Goal: Task Accomplishment & Management: Complete application form

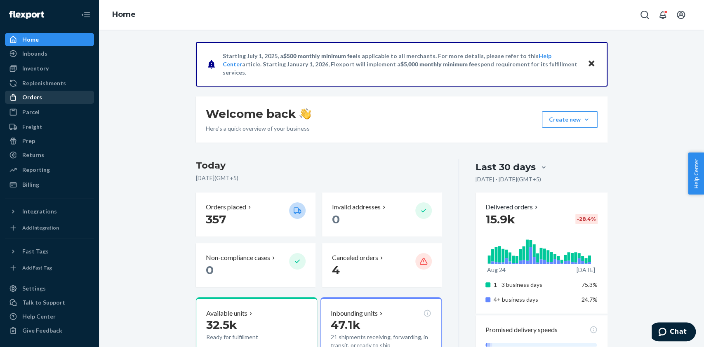
click at [51, 99] on div "Orders" at bounding box center [49, 97] width 87 height 12
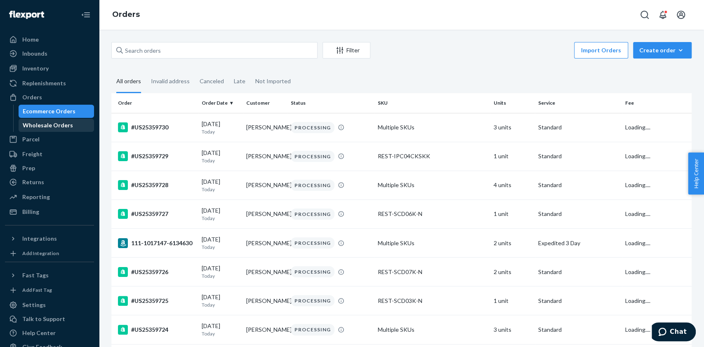
click at [42, 124] on div "Wholesale Orders" at bounding box center [48, 125] width 50 height 8
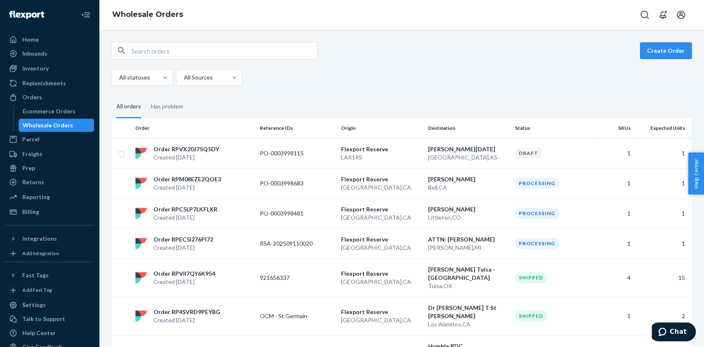
click at [661, 47] on button "Create Order" at bounding box center [666, 50] width 52 height 16
click at [272, 156] on p "PO-0003998115" at bounding box center [293, 153] width 66 height 8
click at [260, 152] on p "PO-0003998115" at bounding box center [293, 153] width 66 height 8
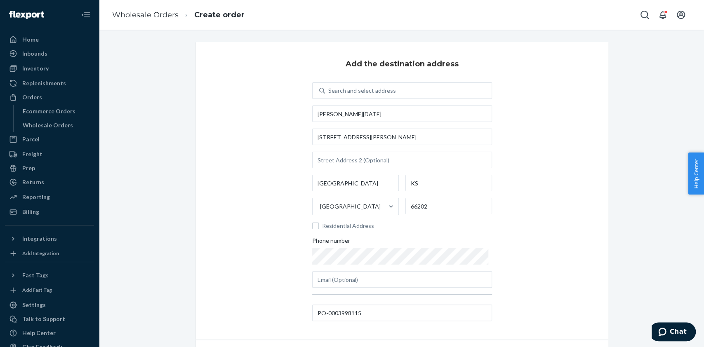
scroll to position [49, 0]
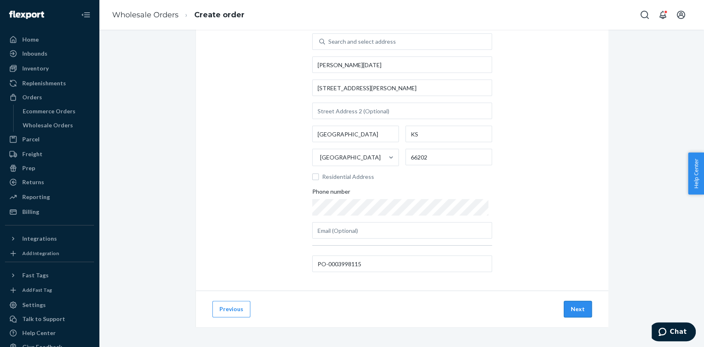
click at [567, 304] on button "Next" at bounding box center [577, 309] width 28 height 16
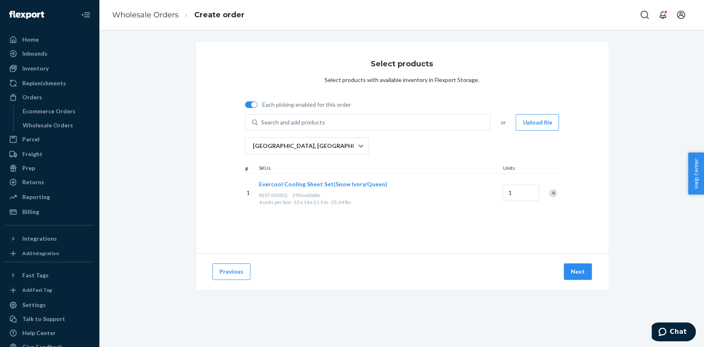
scroll to position [0, 0]
click at [572, 272] on button "Next" at bounding box center [577, 271] width 28 height 16
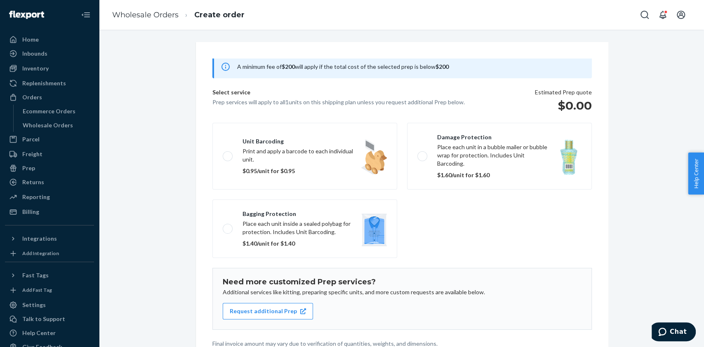
scroll to position [81, 0]
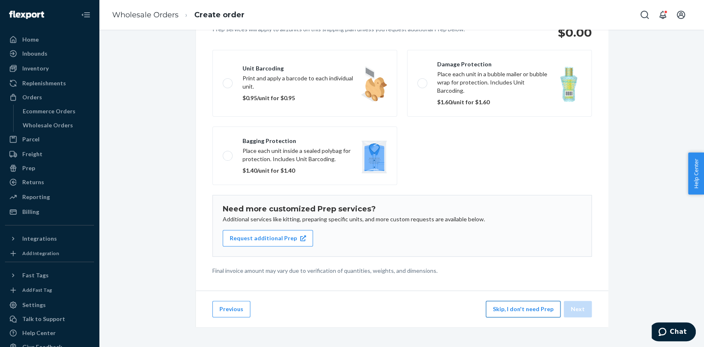
click at [512, 305] on button "Skip, I don't need Prep" at bounding box center [523, 309] width 75 height 16
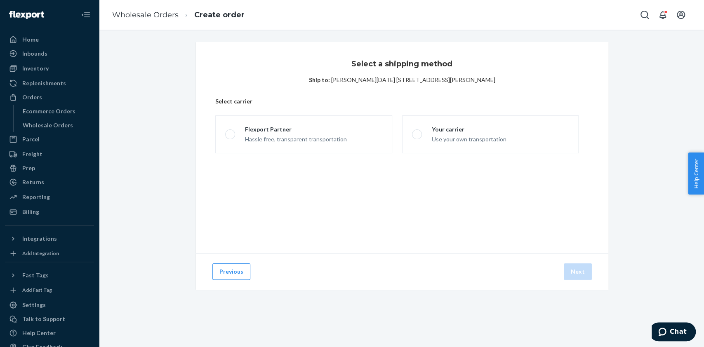
scroll to position [0, 0]
click at [453, 136] on div "Use your own transportation" at bounding box center [469, 139] width 75 height 10
click at [417, 136] on input "Your carrier Use your own transportation" at bounding box center [414, 134] width 5 height 5
radio input "true"
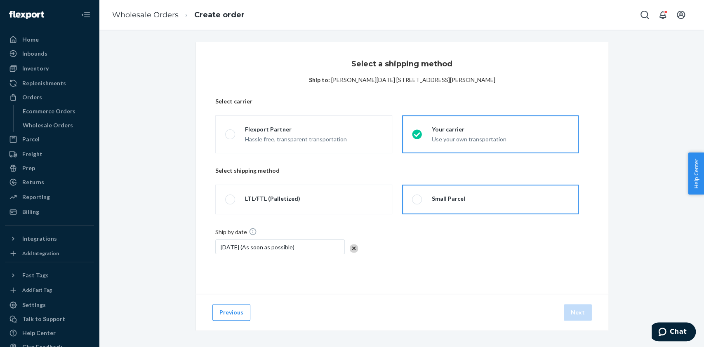
click at [488, 200] on label "Small Parcel" at bounding box center [490, 200] width 176 height 30
click at [417, 200] on input "Small Parcel" at bounding box center [414, 199] width 5 height 5
radio input "true"
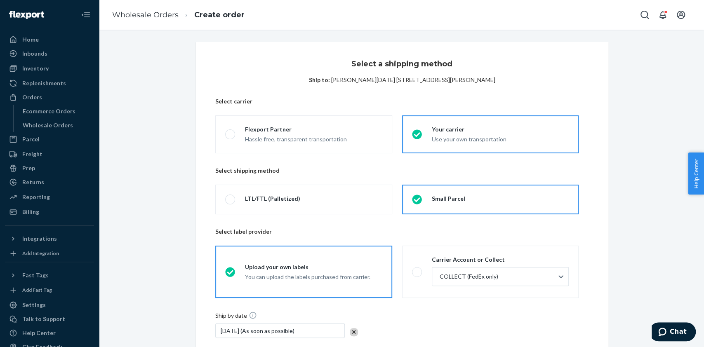
scroll to position [86, 0]
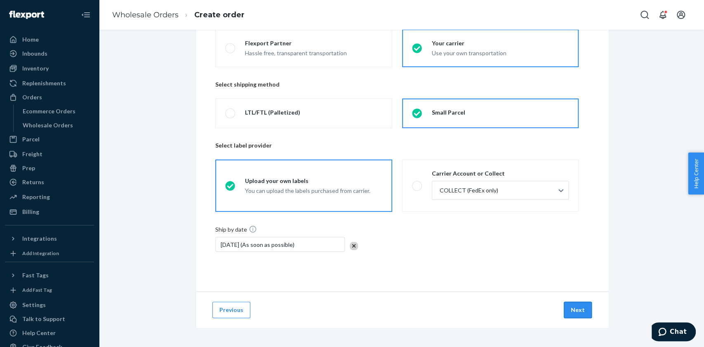
click at [580, 306] on button "Next" at bounding box center [577, 310] width 28 height 16
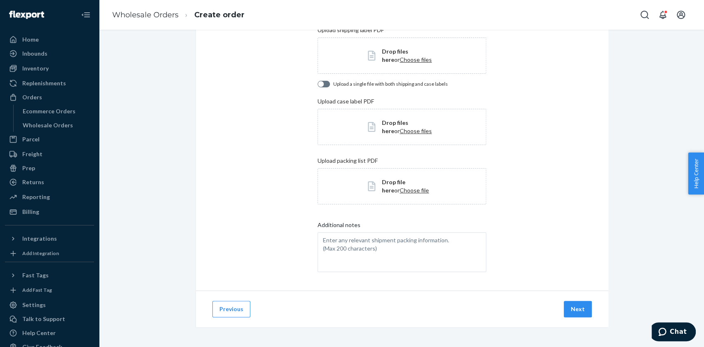
scroll to position [86, 0]
click at [399, 56] on span "Choose files" at bounding box center [415, 59] width 32 height 7
click at [573, 311] on button "Next" at bounding box center [577, 309] width 28 height 16
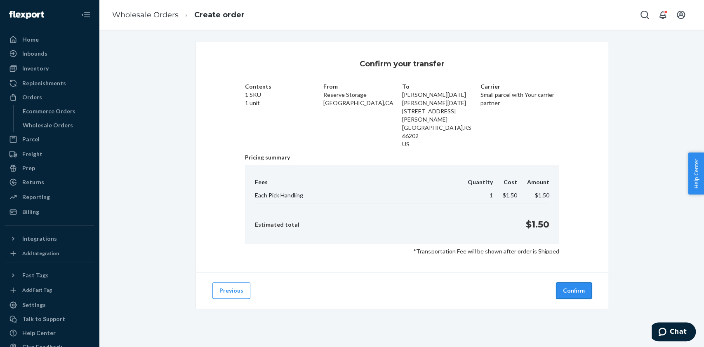
click at [570, 282] on button "Confirm" at bounding box center [574, 290] width 36 height 16
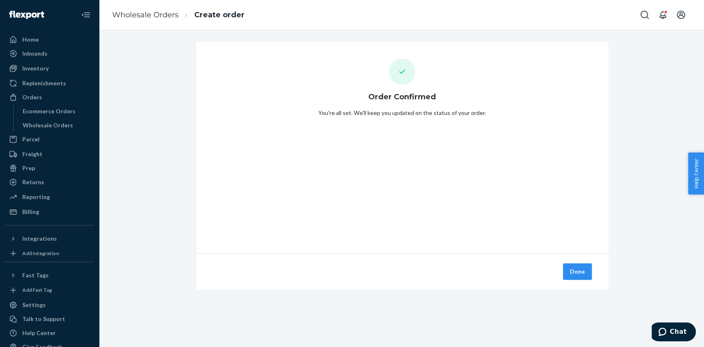
click at [570, 275] on button "Done" at bounding box center [577, 271] width 29 height 16
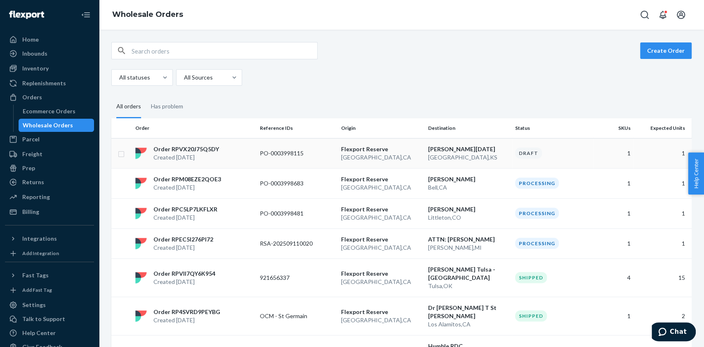
click at [363, 150] on p "Flexport Reserve" at bounding box center [381, 149] width 80 height 8
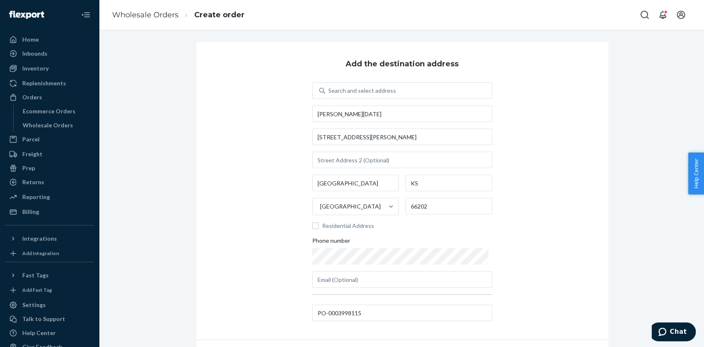
click at [363, 150] on div "Search and select address [PERSON_NAME][GEOGRAPHIC_DATA][DATE][STREET_ADDRESS][…" at bounding box center [402, 184] width 180 height 205
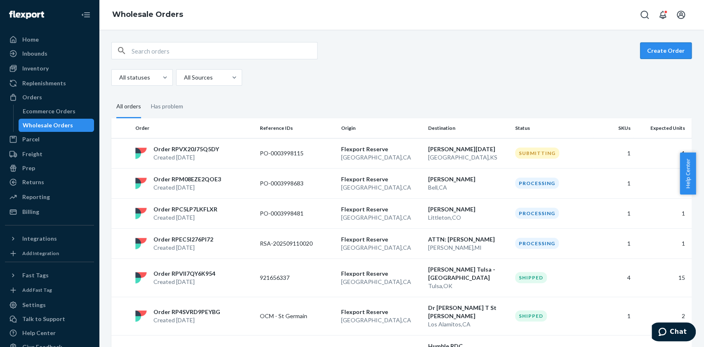
click at [647, 49] on button "Create Order" at bounding box center [666, 50] width 52 height 16
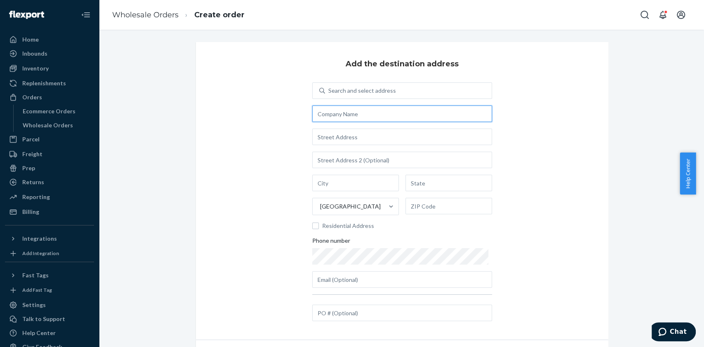
click at [329, 113] on input "text" at bounding box center [402, 114] width 180 height 16
paste input "Wayne Walton"
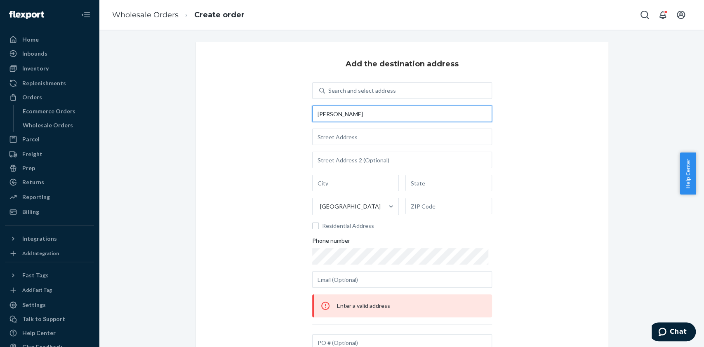
type input "Wayne Walton"
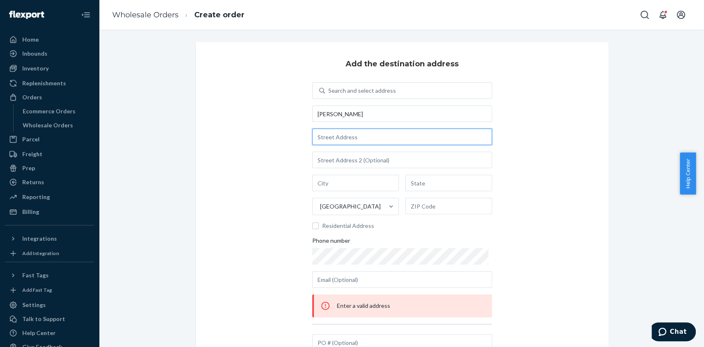
paste input "8623 E Dry Creek Rd unit 428 Englewood, CO 80112"
type input "8623 E Dry Creek Rd"
type input "UNIT 428"
type input "Centennial"
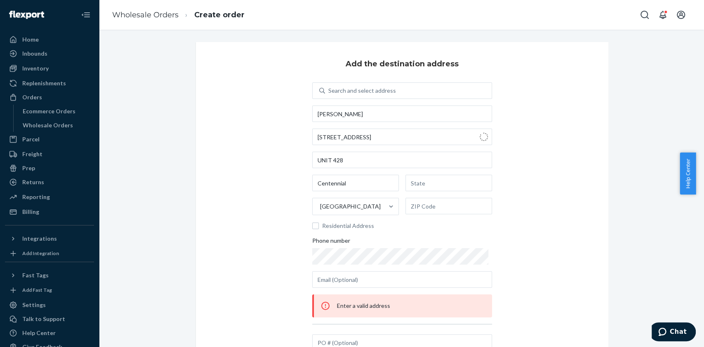
type input "CO"
type input "80112"
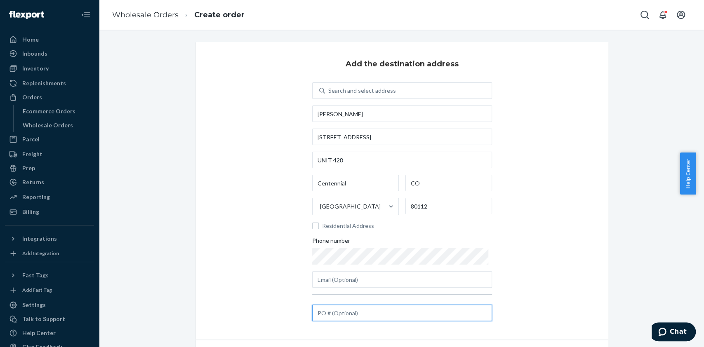
click at [345, 315] on input "text" at bounding box center [402, 313] width 180 height 16
paste input "PO-0003999387"
type input "PO-0003999387"
click at [521, 277] on div "Add the destination address Search and select address Wayne Walton 8623 E Dry C…" at bounding box center [402, 191] width 412 height 298
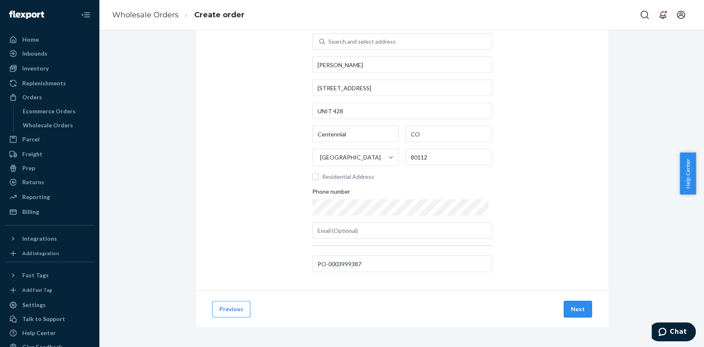
click at [571, 314] on button "Next" at bounding box center [577, 309] width 28 height 16
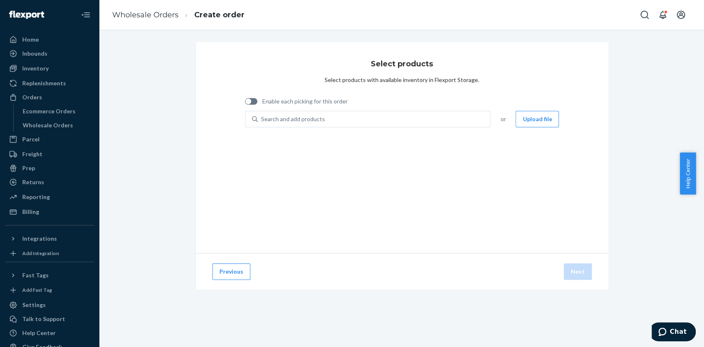
click at [286, 105] on span "Enable each picking for this order" at bounding box center [304, 101] width 85 height 8
click at [245, 105] on input "Enable each picking for this order" at bounding box center [244, 104] width 0 height 0
checkbox input "true"
click at [307, 120] on div "Search and add products" at bounding box center [293, 119] width 64 height 8
click at [262, 120] on input "0 results available. Use Up and Down to choose options, press Enter to select t…" at bounding box center [261, 119] width 1 height 8
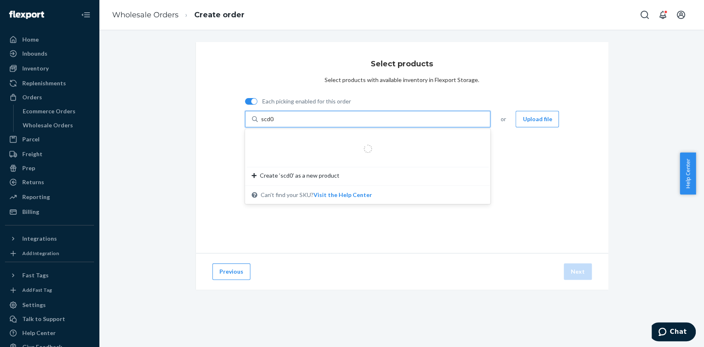
type input "scd03k"
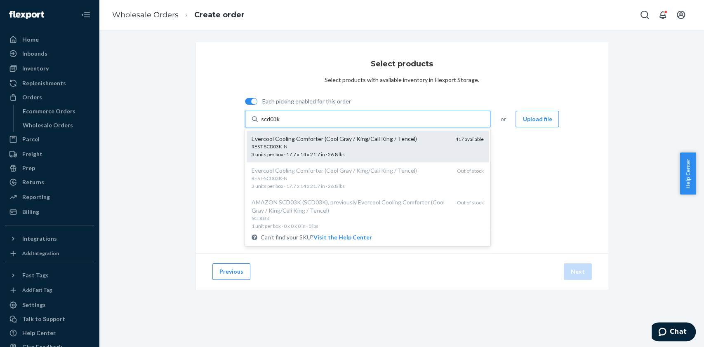
click at [288, 144] on div "REST-SCD03K-N" at bounding box center [349, 146] width 197 height 7
click at [280, 123] on input "scd03k" at bounding box center [270, 119] width 19 height 8
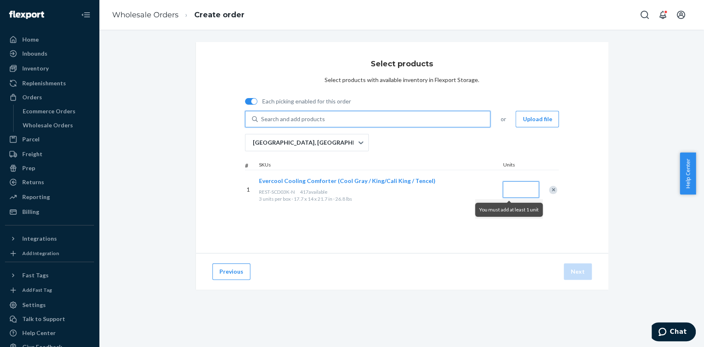
click at [514, 188] on input "Quantity" at bounding box center [520, 189] width 36 height 16
type input "1"
click at [533, 231] on div "Select products Select products with available inventory in Flexport Storage. E…" at bounding box center [402, 147] width 412 height 211
click at [567, 266] on button "Next" at bounding box center [577, 271] width 28 height 16
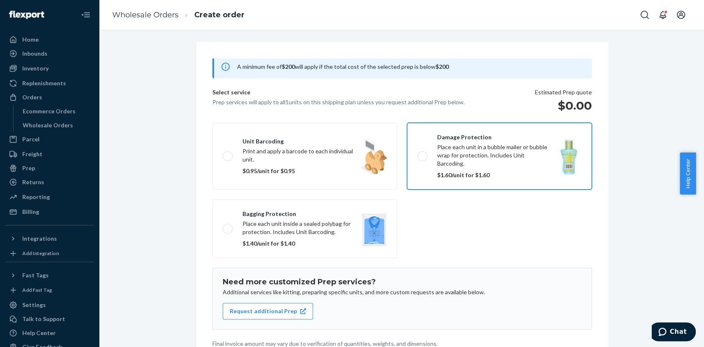
scroll to position [81, 0]
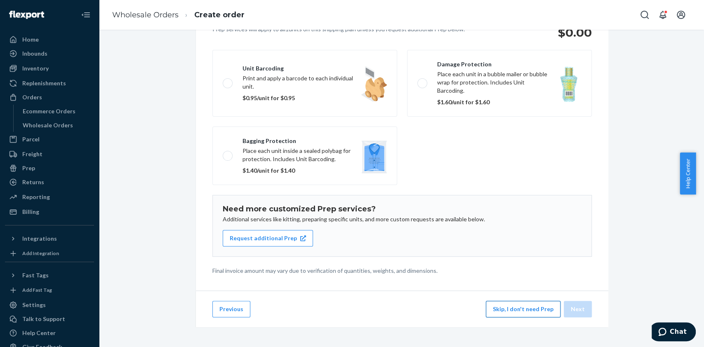
click at [526, 313] on button "Skip, I don't need Prep" at bounding box center [523, 309] width 75 height 16
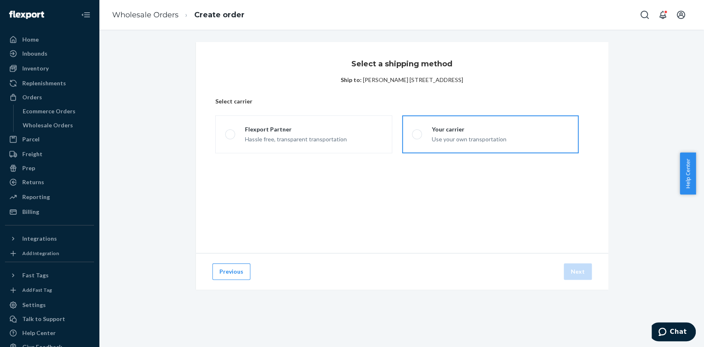
click at [458, 130] on div "Your carrier" at bounding box center [469, 129] width 75 height 8
click at [417, 132] on input "Your carrier Use your own transportation" at bounding box center [414, 134] width 5 height 5
radio input "true"
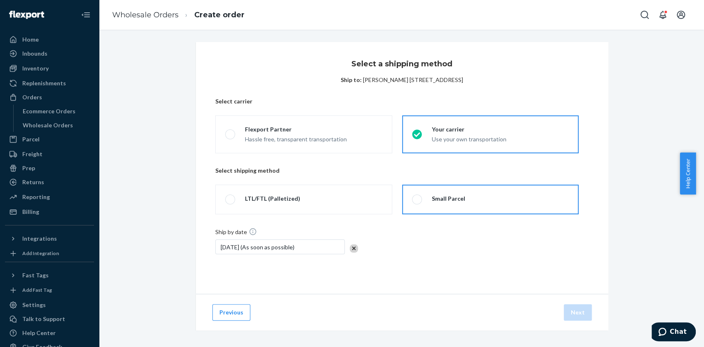
click at [489, 196] on label "Small Parcel" at bounding box center [490, 200] width 176 height 30
click at [417, 197] on input "Small Parcel" at bounding box center [414, 199] width 5 height 5
radio input "true"
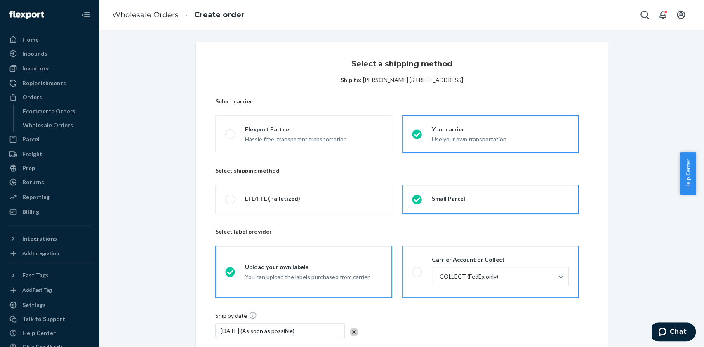
scroll to position [86, 0]
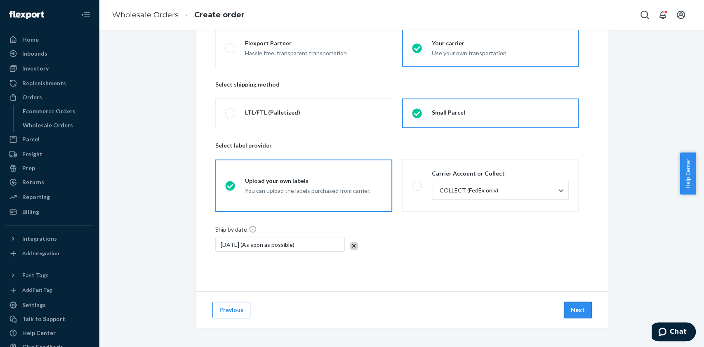
click at [566, 310] on button "Next" at bounding box center [577, 310] width 28 height 16
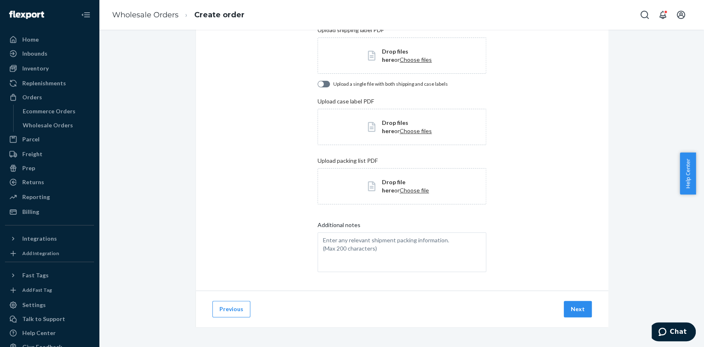
scroll to position [86, 0]
click at [399, 59] on span "Choose files" at bounding box center [415, 59] width 32 height 7
click at [570, 309] on button "Next" at bounding box center [577, 309] width 28 height 16
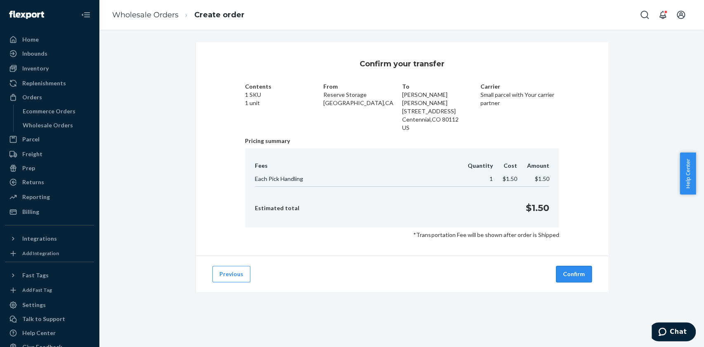
click at [571, 269] on button "Confirm" at bounding box center [574, 274] width 36 height 16
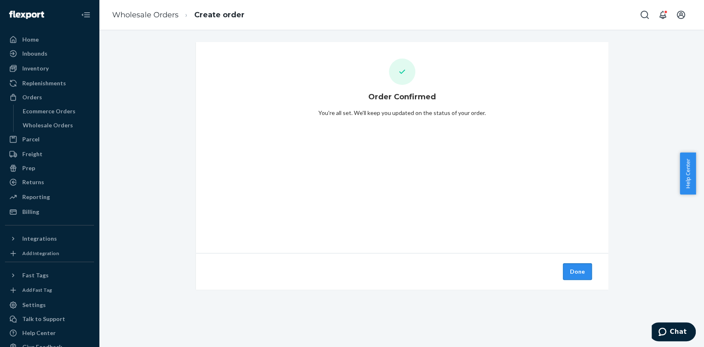
click at [575, 270] on button "Done" at bounding box center [577, 271] width 29 height 16
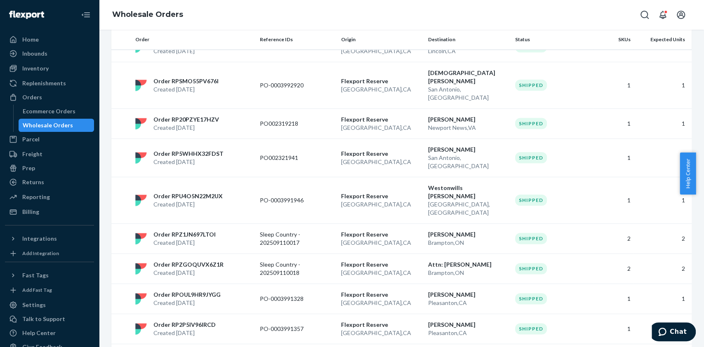
scroll to position [586, 0]
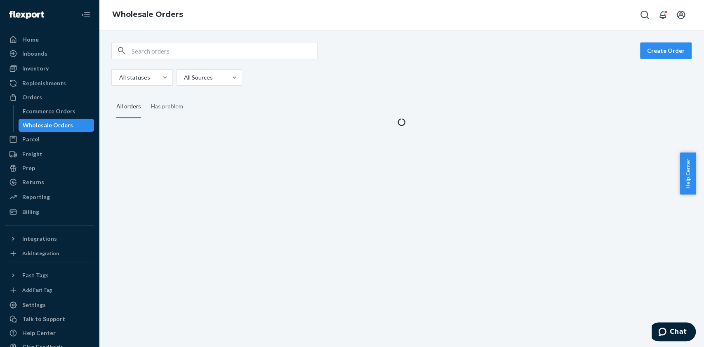
scroll to position [0, 0]
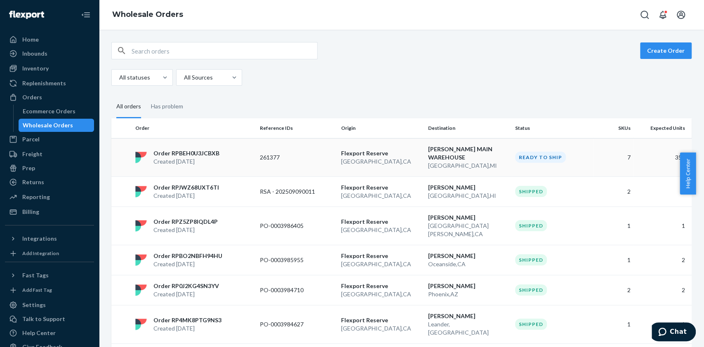
click at [320, 151] on td "261377" at bounding box center [296, 157] width 81 height 38
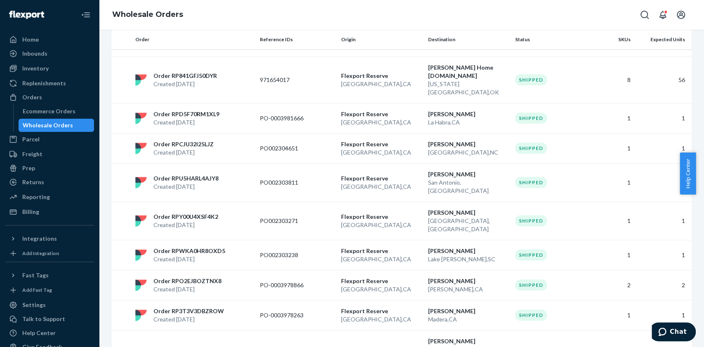
scroll to position [595, 0]
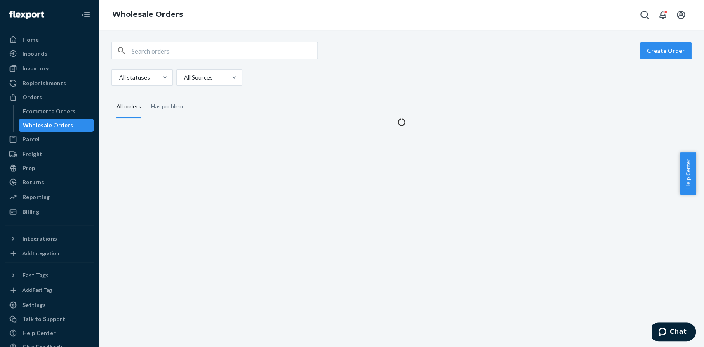
scroll to position [0, 0]
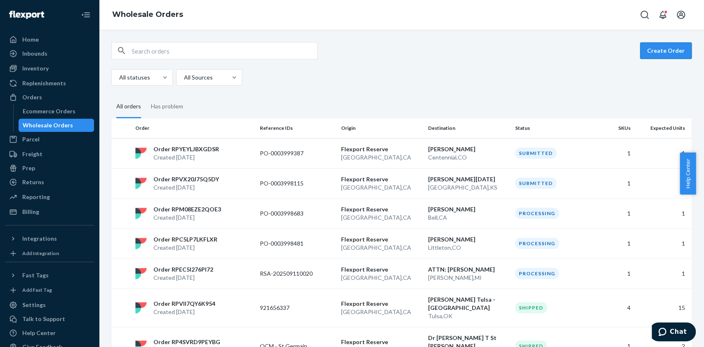
click at [652, 54] on button "Create Order" at bounding box center [666, 50] width 52 height 16
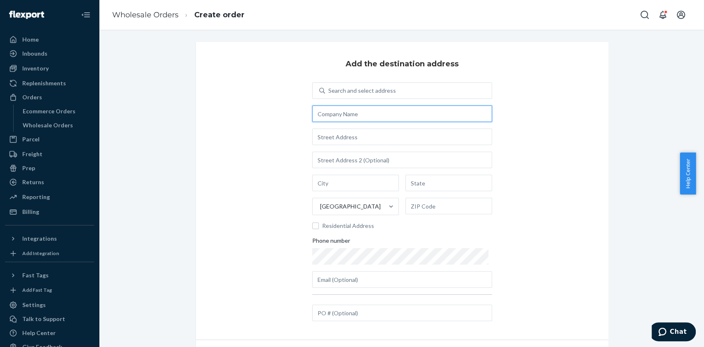
click at [349, 108] on input "text" at bounding box center [402, 114] width 180 height 16
paste input "Haley Hinson"
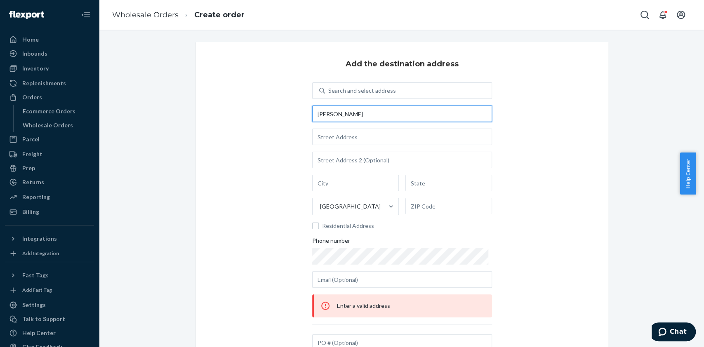
type input "Haley Hinson"
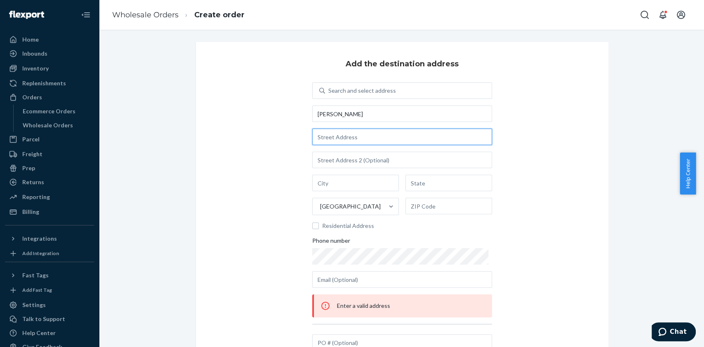
paste input "3901 S Beacon Dr Saratoga Springs, UT 84045"
type input "3901 S Beacon Dr"
type input "Saratoga Springs"
type input "UT"
type input "84045"
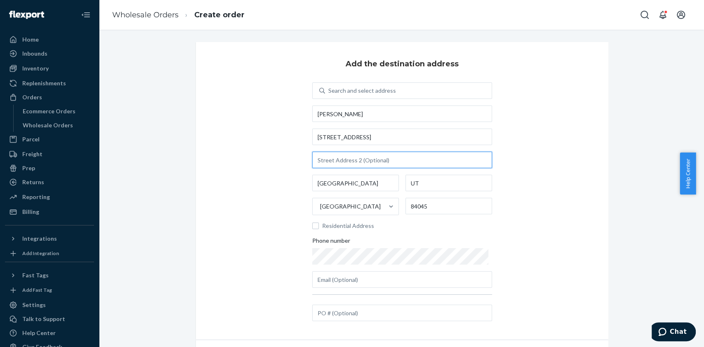
click at [349, 152] on input "text" at bounding box center [402, 160] width 180 height 16
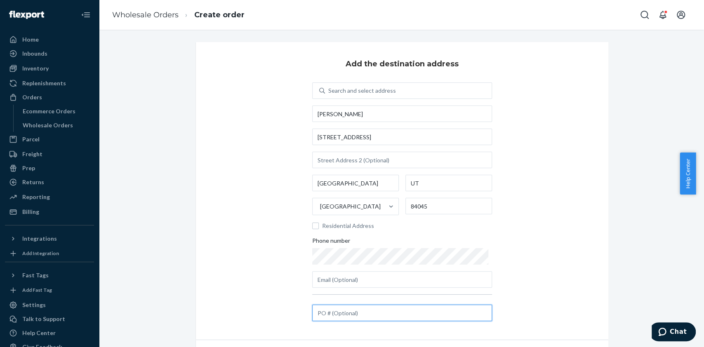
click at [373, 312] on input "text" at bounding box center [402, 313] width 180 height 16
paste input "PO-0004000296"
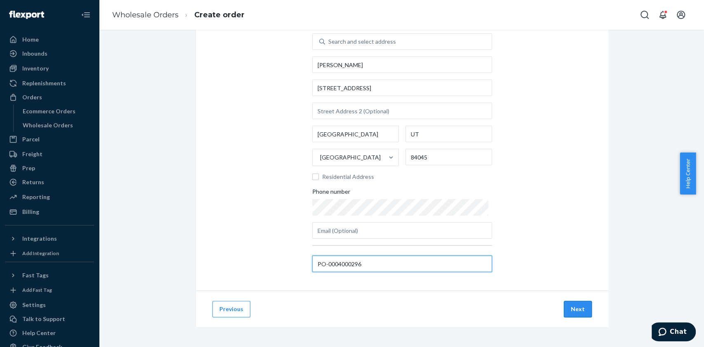
type input "PO-0004000296"
click at [574, 310] on button "Next" at bounding box center [577, 309] width 28 height 16
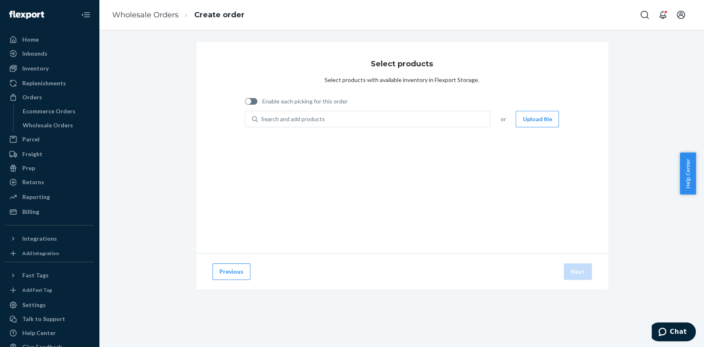
scroll to position [0, 0]
click at [324, 102] on span "Enable each picking for this order" at bounding box center [304, 101] width 85 height 8
click at [245, 104] on input "Enable each picking for this order" at bounding box center [244, 104] width 0 height 0
checkbox input "true"
click at [335, 121] on div "Search and add products" at bounding box center [374, 119] width 232 height 15
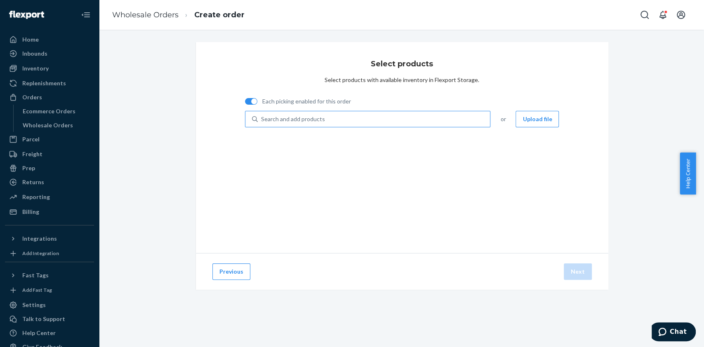
click at [262, 121] on input "Search and add products" at bounding box center [261, 119] width 1 height 8
type input "iss02ck"
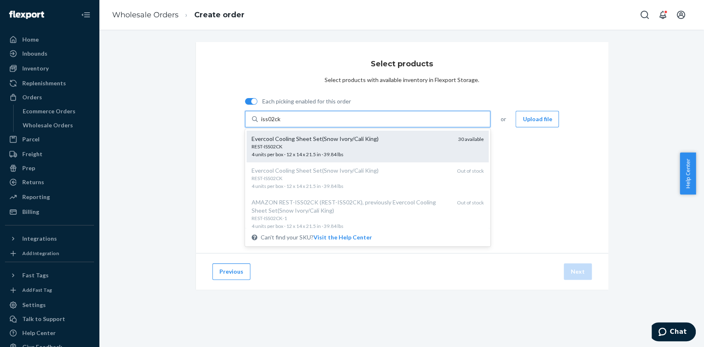
click at [359, 145] on div "REST-ISS02CK" at bounding box center [351, 146] width 200 height 7
click at [281, 123] on input "iss02ck" at bounding box center [271, 119] width 20 height 8
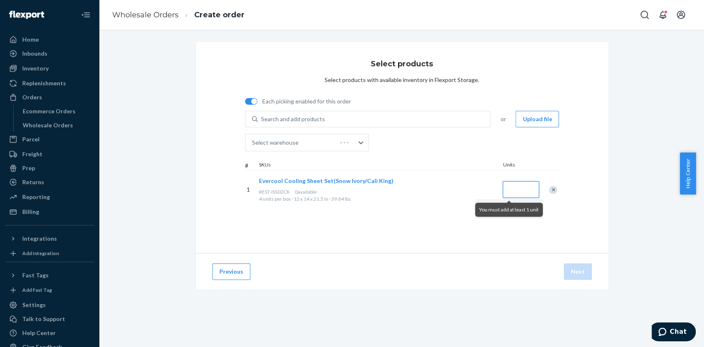
click at [502, 186] on input "Quantity" at bounding box center [520, 189] width 36 height 16
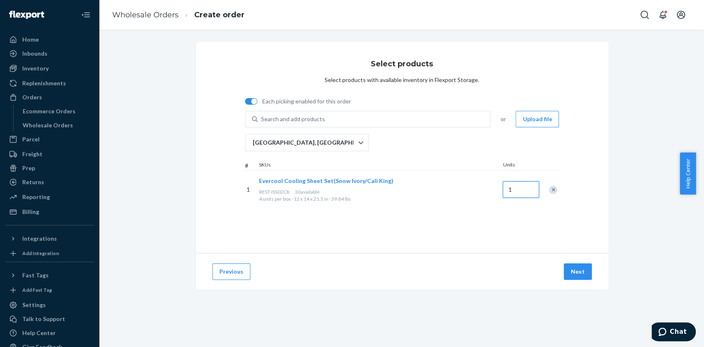
type input "1"
click at [443, 232] on div "Select products Select products with available inventory in Flexport Storage. E…" at bounding box center [402, 147] width 412 height 211
click at [570, 276] on button "Next" at bounding box center [577, 271] width 28 height 16
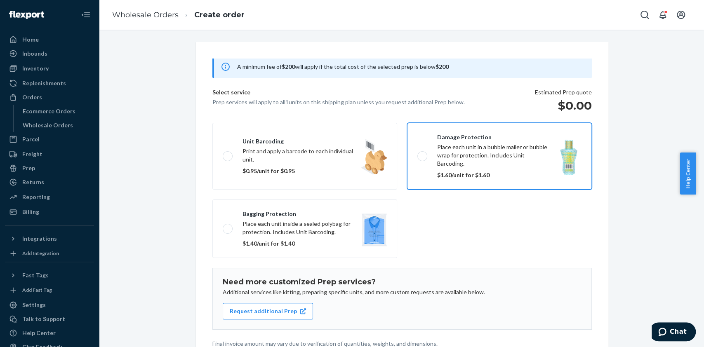
scroll to position [81, 0]
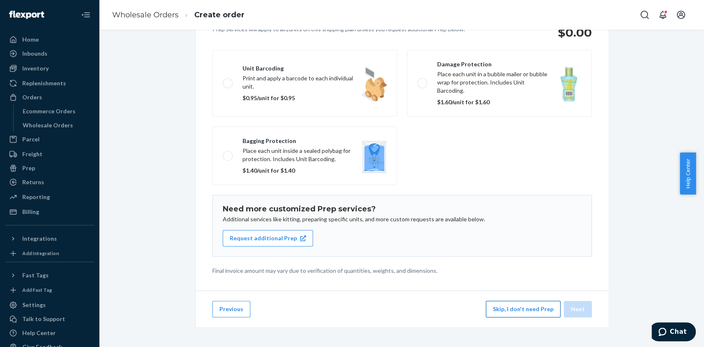
click at [506, 309] on button "Skip, I don't need Prep" at bounding box center [523, 309] width 75 height 16
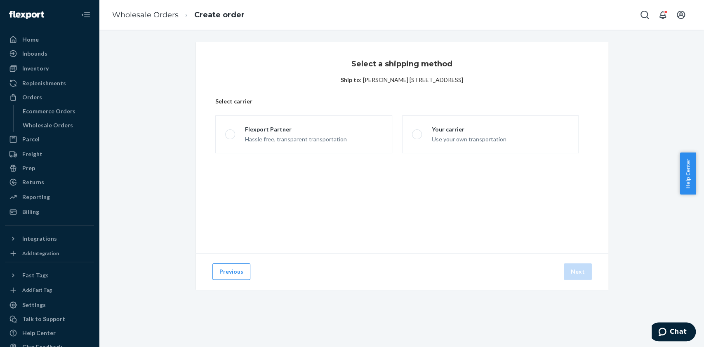
scroll to position [0, 0]
click at [438, 141] on div "Use your own transportation" at bounding box center [469, 139] width 75 height 10
click at [417, 137] on input "Your carrier Use your own transportation" at bounding box center [414, 134] width 5 height 5
radio input "true"
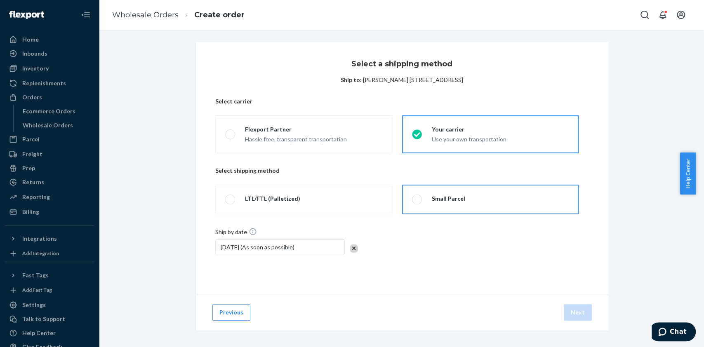
click at [462, 200] on label "Small Parcel" at bounding box center [490, 200] width 176 height 30
click at [417, 200] on input "Small Parcel" at bounding box center [414, 199] width 5 height 5
radio input "true"
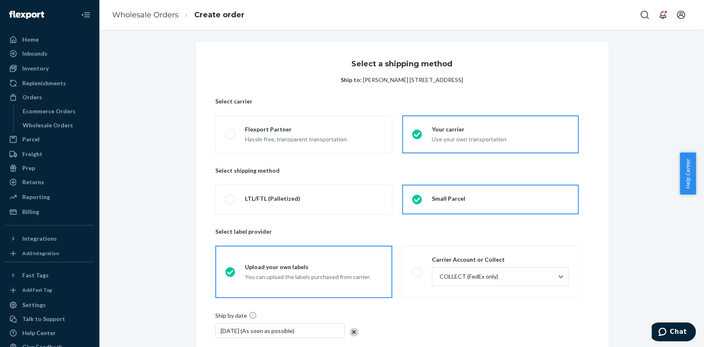
scroll to position [86, 0]
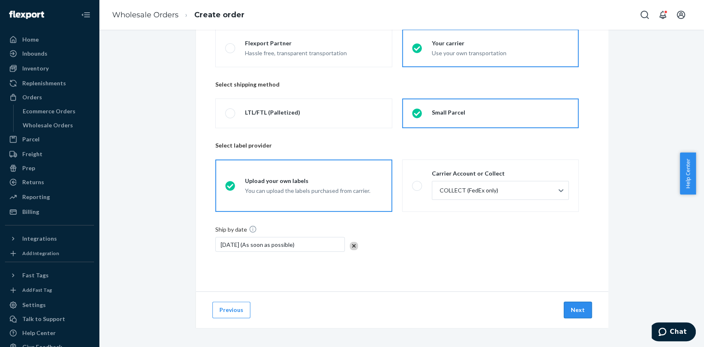
click at [569, 311] on button "Next" at bounding box center [577, 310] width 28 height 16
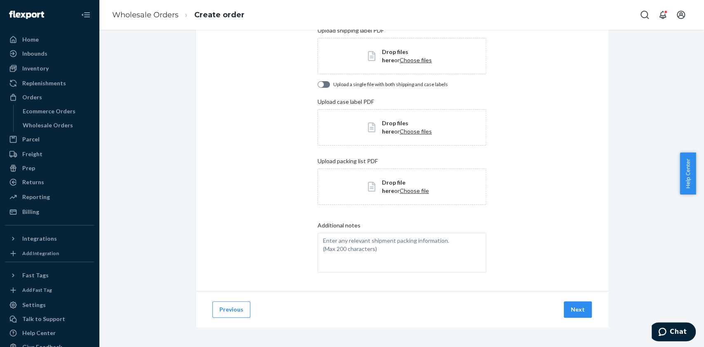
click at [398, 63] on span "Drop files here or Choose files" at bounding box center [409, 56] width 54 height 16
click at [575, 306] on button "Next" at bounding box center [577, 309] width 28 height 16
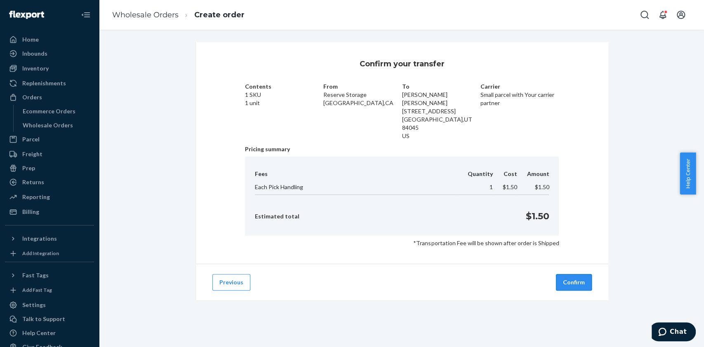
click at [577, 274] on button "Confirm" at bounding box center [574, 282] width 36 height 16
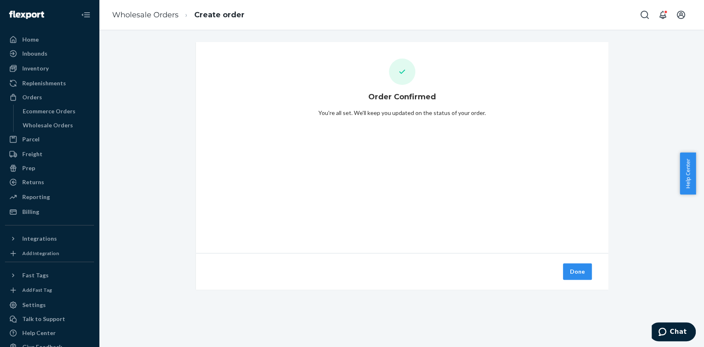
click at [577, 274] on button "Done" at bounding box center [577, 271] width 29 height 16
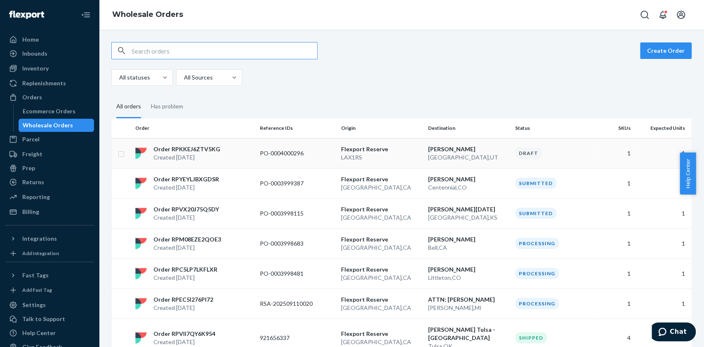
click at [295, 160] on td "PO-0004000296" at bounding box center [296, 153] width 81 height 30
click at [654, 48] on button "Create Order" at bounding box center [666, 50] width 52 height 16
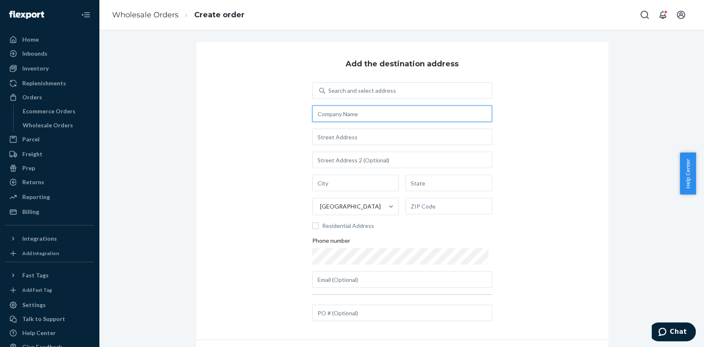
click at [366, 110] on input "text" at bounding box center [402, 114] width 180 height 16
paste input "Truchard Vineyards"
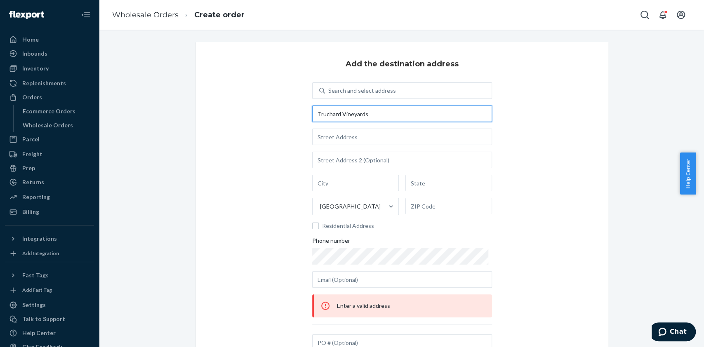
type input "Truchard Vineyards"
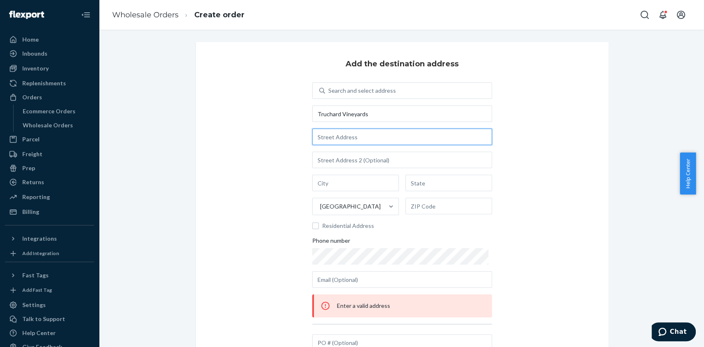
click at [340, 138] on input "text" at bounding box center [402, 137] width 180 height 16
paste input "4201 Old Sonoma Rd Napa, CA 94559"
type input "4201 Old Sonoma Rd"
type input "Napa"
type input "CA"
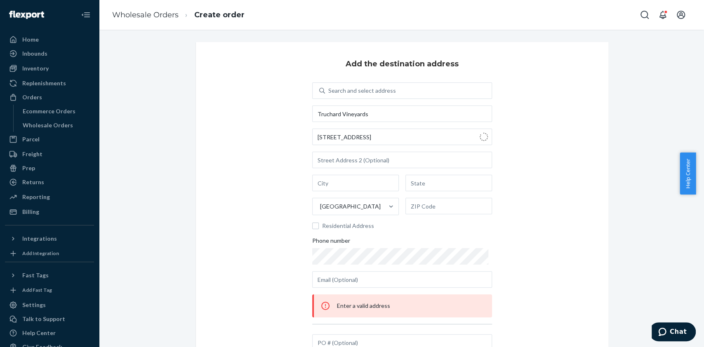
type input "94559"
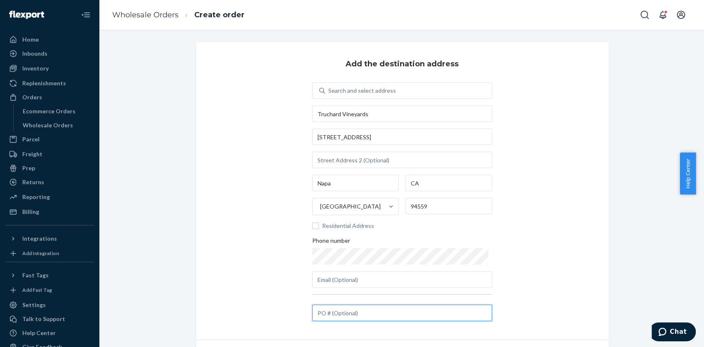
click at [359, 305] on input "text" at bounding box center [402, 313] width 180 height 16
paste input "PO-0004000481"
type input "PO-0004000481"
click at [502, 277] on div "Add the destination address Search and select address Truchard Vineyards 4201 O…" at bounding box center [402, 191] width 412 height 298
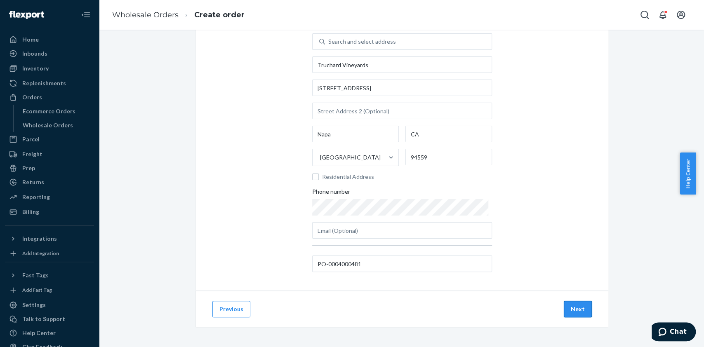
click at [574, 312] on button "Next" at bounding box center [577, 309] width 28 height 16
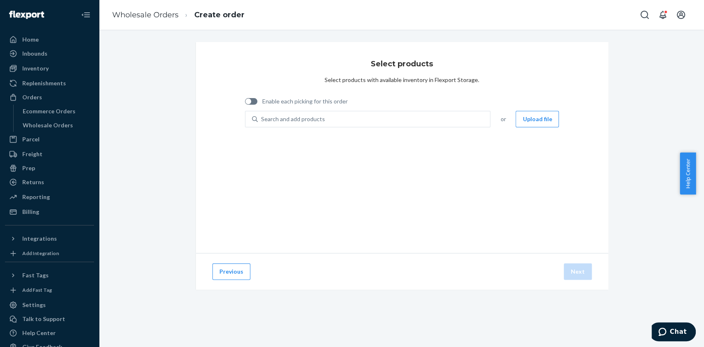
click at [291, 99] on span "Enable each picking for this order" at bounding box center [304, 101] width 85 height 8
click at [245, 104] on input "Enable each picking for this order" at bounding box center [244, 104] width 0 height 0
checkbox input "true"
click at [280, 117] on div "Search and add products" at bounding box center [293, 119] width 64 height 8
click at [262, 117] on input "0 results available. Use Up and Down to choose options, press Enter to select t…" at bounding box center [261, 119] width 1 height 8
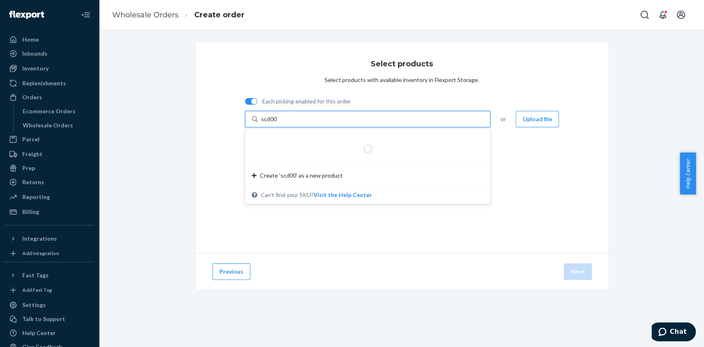
type input "scd00q"
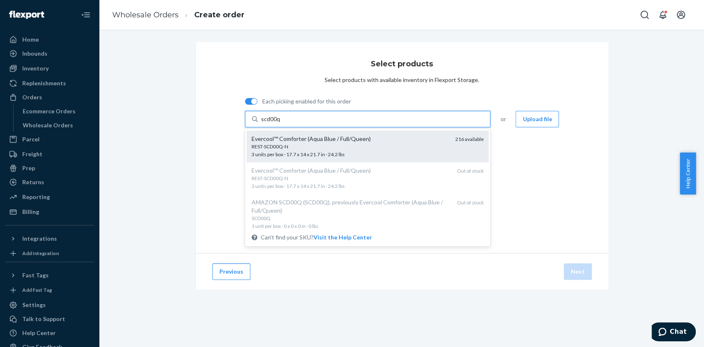
click at [320, 147] on div "REST-SCD00Q-N" at bounding box center [349, 146] width 197 height 7
click at [280, 123] on input "scd00q" at bounding box center [270, 119] width 19 height 8
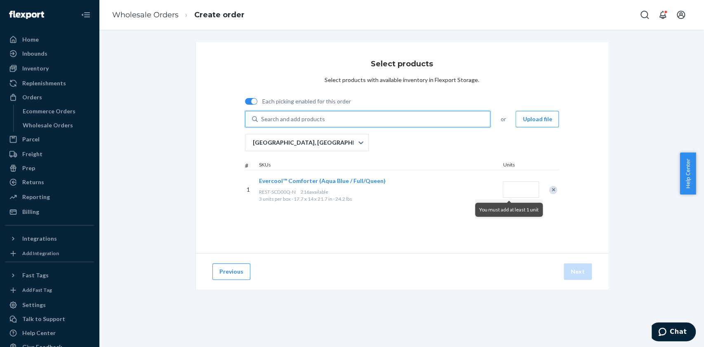
click at [335, 120] on div "Search and add products" at bounding box center [374, 119] width 232 height 15
click at [262, 120] on input "0 results available. Use Up and Down to choose options, press Enter to select t…" at bounding box center [261, 119] width 1 height 8
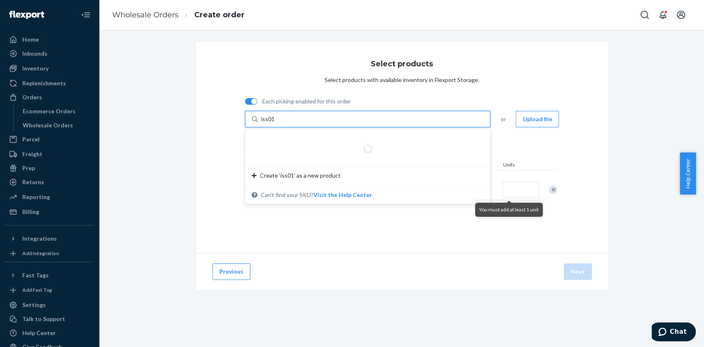
type input "iss01q"
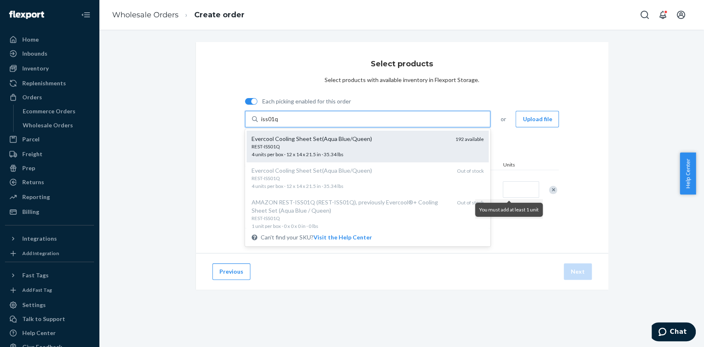
click at [288, 140] on div "Evercool Cooling Sheet Set(Aqua Blue/Queen)" at bounding box center [349, 139] width 197 height 8
click at [278, 123] on input "iss01q" at bounding box center [269, 119] width 17 height 8
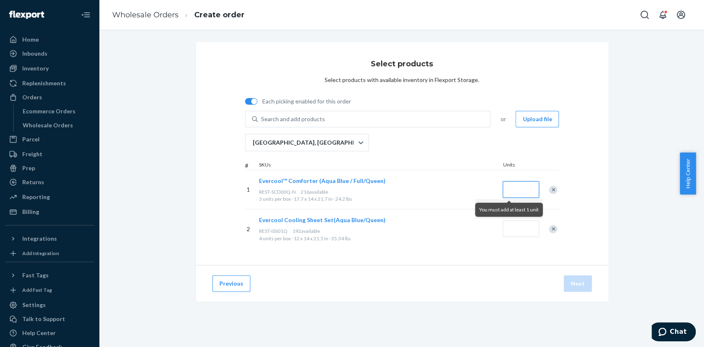
click at [510, 186] on input "Quantity" at bounding box center [520, 189] width 36 height 16
type input "2"
click at [509, 229] on input "Quantity" at bounding box center [520, 229] width 36 height 16
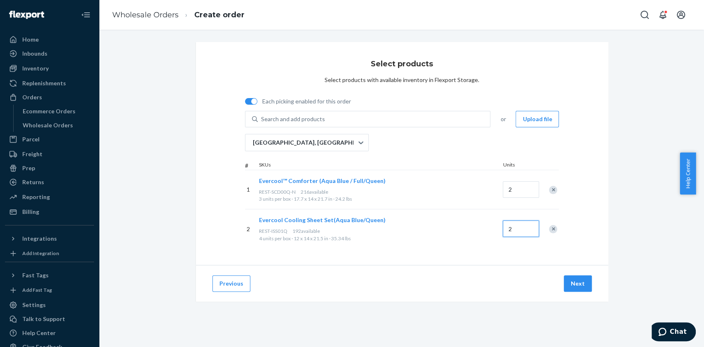
type input "2"
click at [453, 267] on div "Previous Next" at bounding box center [402, 283] width 412 height 37
click at [577, 279] on button "Next" at bounding box center [577, 283] width 28 height 16
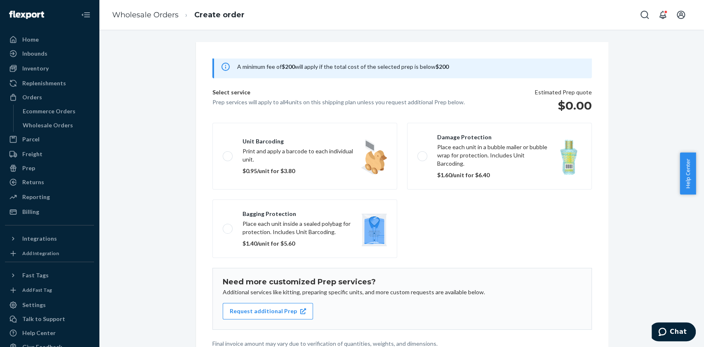
scroll to position [81, 0]
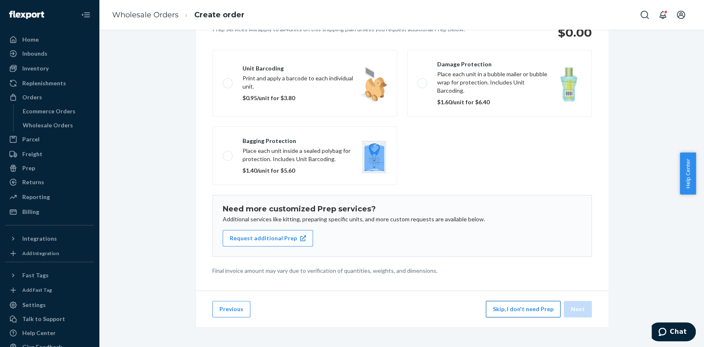
click at [497, 305] on button "Skip, I don't need Prep" at bounding box center [523, 309] width 75 height 16
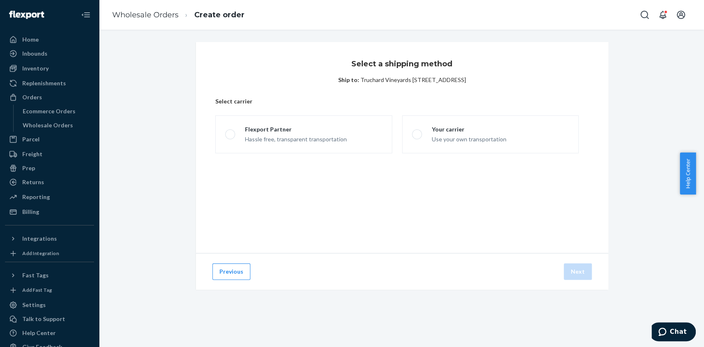
scroll to position [0, 0]
click at [433, 138] on div "Use your own transportation" at bounding box center [469, 139] width 75 height 10
click at [417, 137] on input "Your carrier Use your own transportation" at bounding box center [414, 134] width 5 height 5
radio input "true"
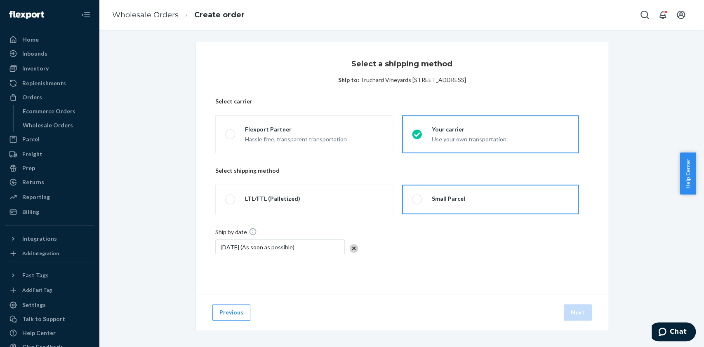
click at [471, 208] on label "Small Parcel" at bounding box center [490, 200] width 176 height 30
click at [417, 202] on input "Small Parcel" at bounding box center [414, 199] width 5 height 5
radio input "true"
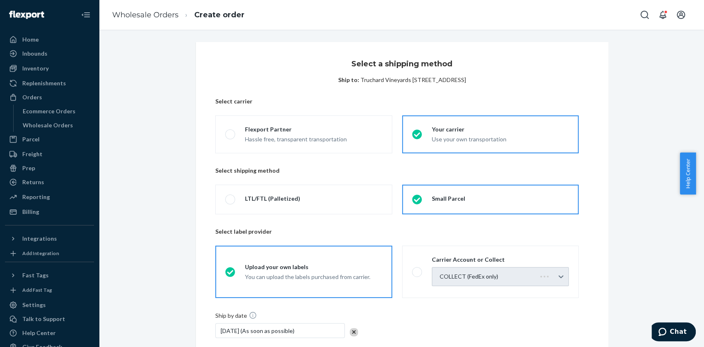
scroll to position [86, 0]
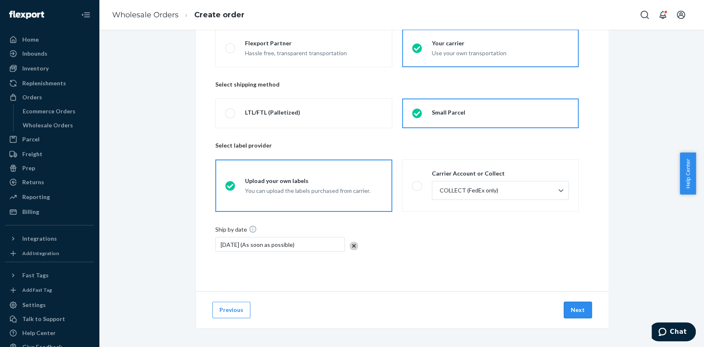
click at [581, 309] on button "Next" at bounding box center [577, 310] width 28 height 16
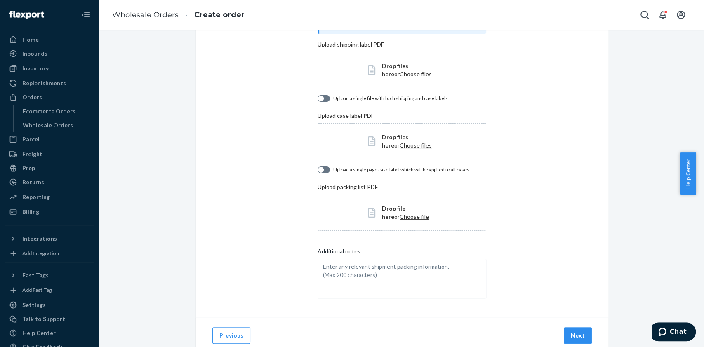
scroll to position [73, 0]
click at [401, 68] on span "Drop files here or Choose files" at bounding box center [409, 69] width 54 height 16
click at [572, 339] on button "Next" at bounding box center [577, 334] width 28 height 16
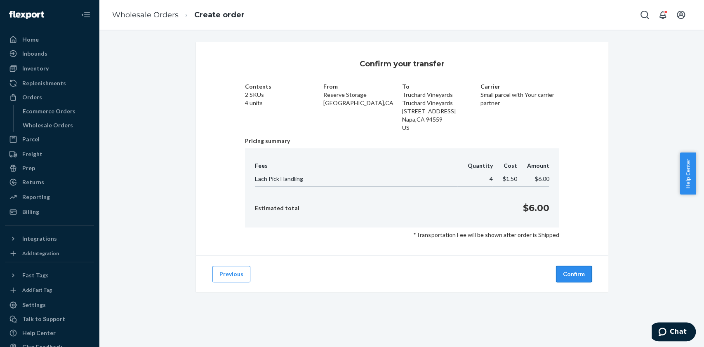
click at [567, 274] on button "Confirm" at bounding box center [574, 274] width 36 height 16
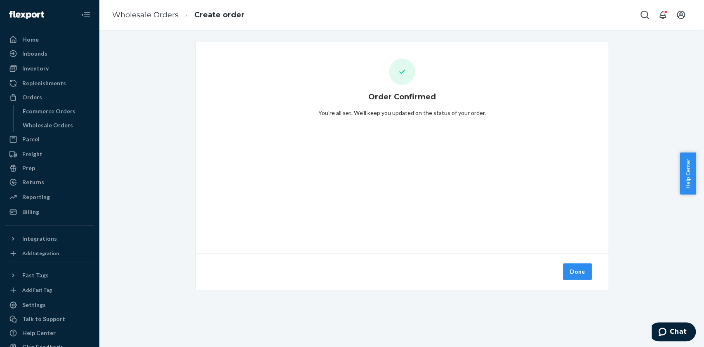
click at [572, 276] on button "Done" at bounding box center [577, 271] width 29 height 16
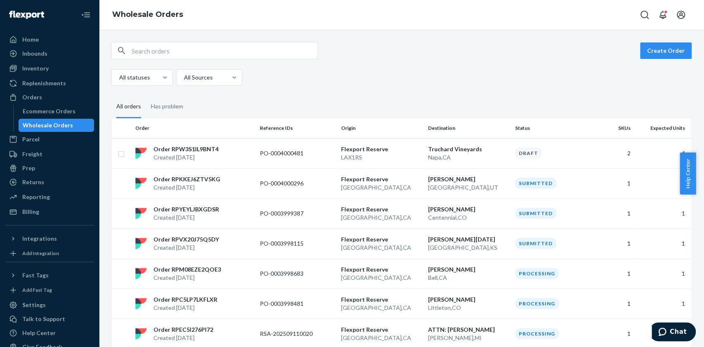
click at [649, 37] on div "Create Order All statuses All Sources All orders Has problem Order Reference ID…" at bounding box center [401, 188] width 605 height 317
click at [662, 53] on button "Create Order" at bounding box center [666, 50] width 52 height 16
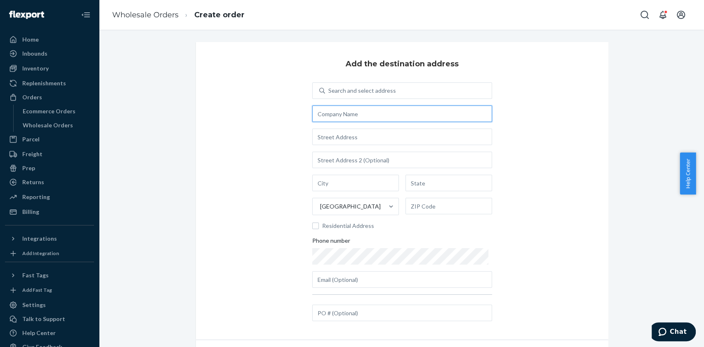
click at [344, 112] on input "text" at bounding box center [402, 114] width 180 height 16
paste input "Ingrid Remkus"
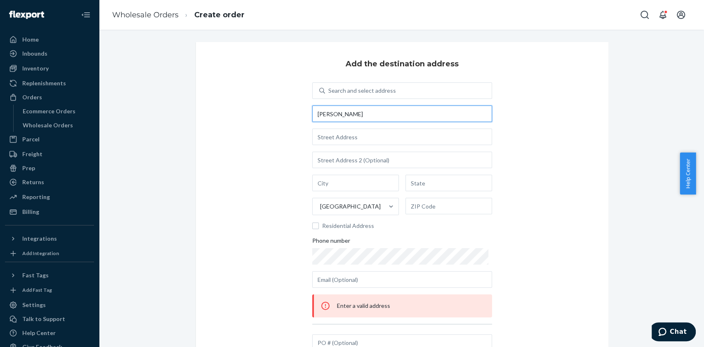
type input "Ingrid Remkus"
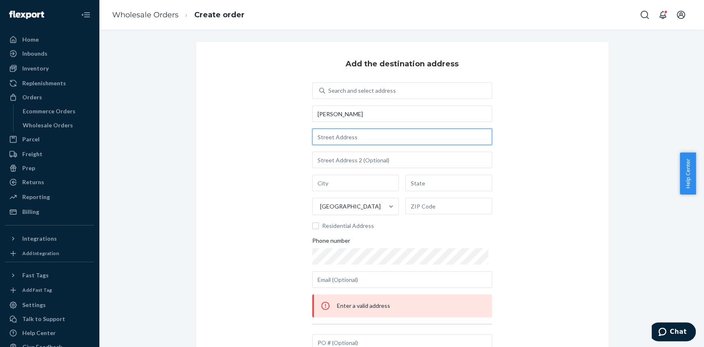
click at [348, 137] on input "text" at bounding box center [402, 137] width 180 height 16
paste input "11757 Newport St Thornton, CO 80233"
type input "11757 Newport St"
type input "Thornton"
type input "CO"
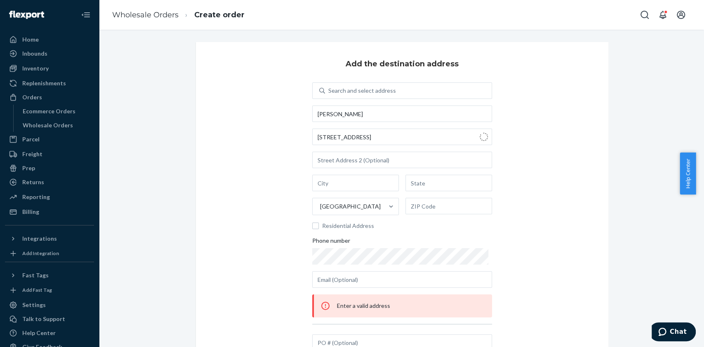
type input "80233"
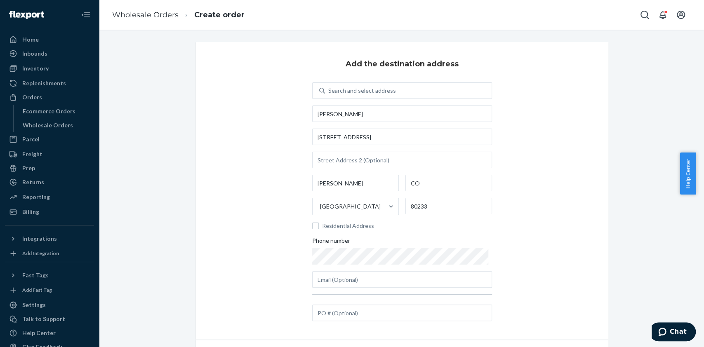
scroll to position [49, 0]
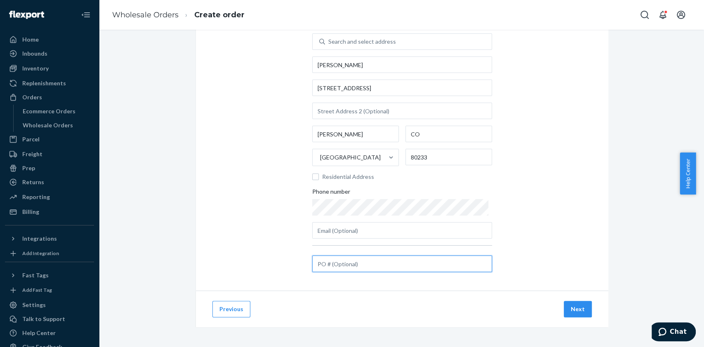
click at [376, 266] on input "text" at bounding box center [402, 264] width 180 height 16
paste input "PO-0004001705"
type input "PO-0004001705"
click at [572, 310] on button "Next" at bounding box center [577, 309] width 28 height 16
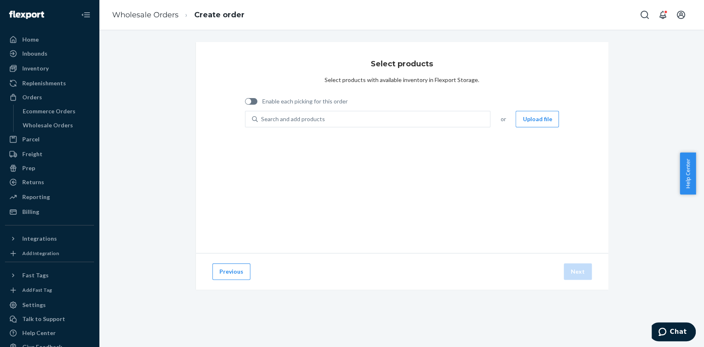
scroll to position [0, 0]
click at [288, 105] on span "Enable each picking for this order" at bounding box center [304, 101] width 85 height 8
click at [245, 105] on input "Enable each picking for this order" at bounding box center [244, 104] width 0 height 0
checkbox input "true"
click at [302, 117] on div "Search and add products" at bounding box center [293, 119] width 64 height 8
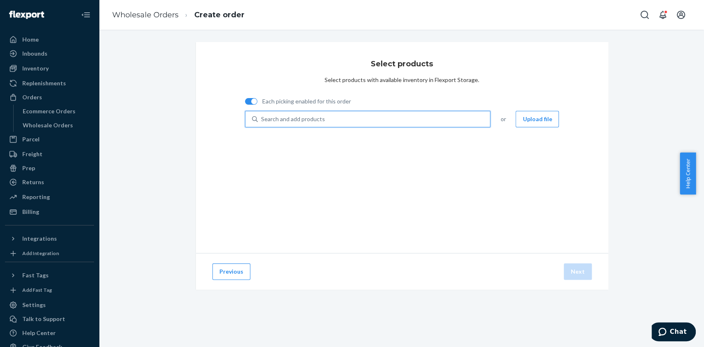
click at [262, 117] on input "0 results available. Use Up and Down to choose options, press Enter to select t…" at bounding box center [261, 119] width 1 height 8
type input "scd00k"
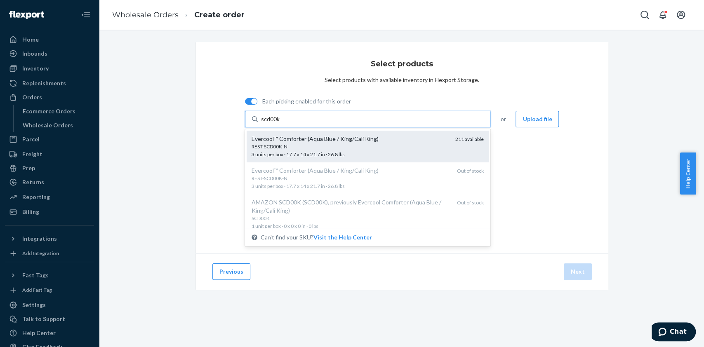
click at [313, 151] on div "REST-SCD00K-N 3 units per box · 17.7 x 14 x 21.7 in · 26.8 lbs" at bounding box center [349, 150] width 197 height 15
click at [280, 123] on input "scd00k" at bounding box center [270, 119] width 19 height 8
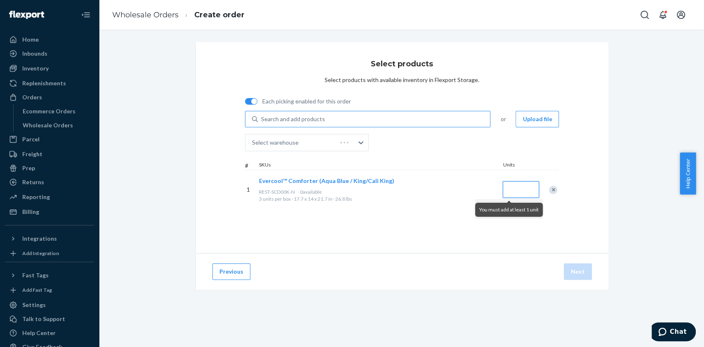
click at [506, 188] on input "Quantity" at bounding box center [520, 189] width 36 height 16
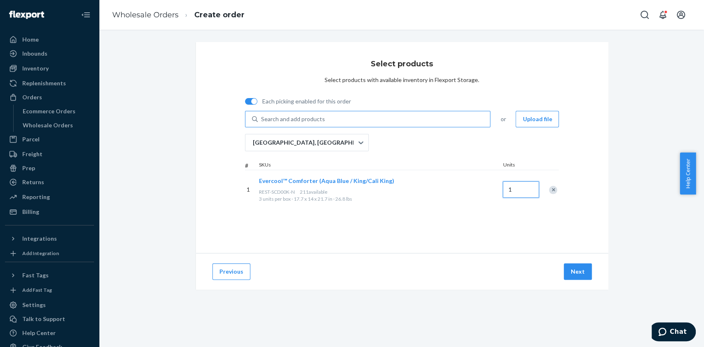
type input "1"
click at [462, 206] on div "Evercool™ Comforter (Aqua Blue / King/Cali King) REST-SCD00K-N 211 available 3 …" at bounding box center [379, 189] width 244 height 39
click at [575, 270] on button "Next" at bounding box center [577, 271] width 28 height 16
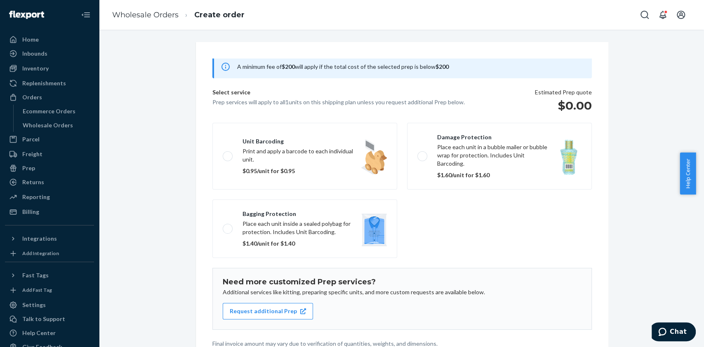
scroll to position [81, 0]
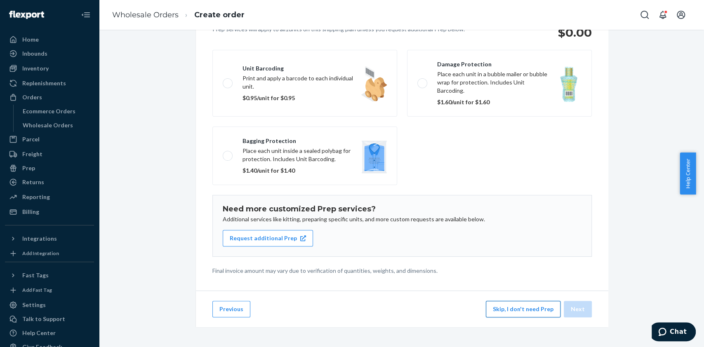
click at [504, 317] on button "Skip, I don't need Prep" at bounding box center [523, 309] width 75 height 16
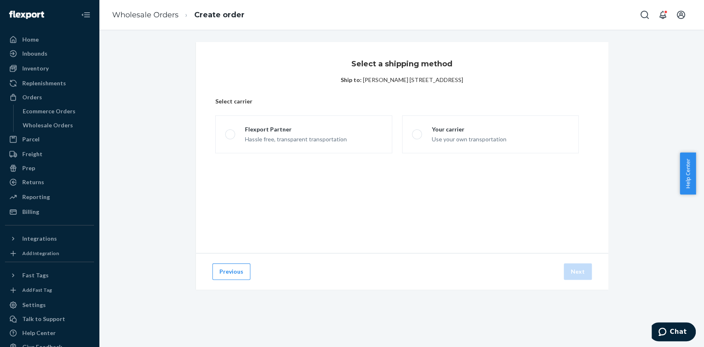
scroll to position [0, 0]
click at [448, 135] on div "Use your own transportation" at bounding box center [469, 139] width 75 height 10
click at [417, 135] on input "Your carrier Use your own transportation" at bounding box center [414, 134] width 5 height 5
radio input "true"
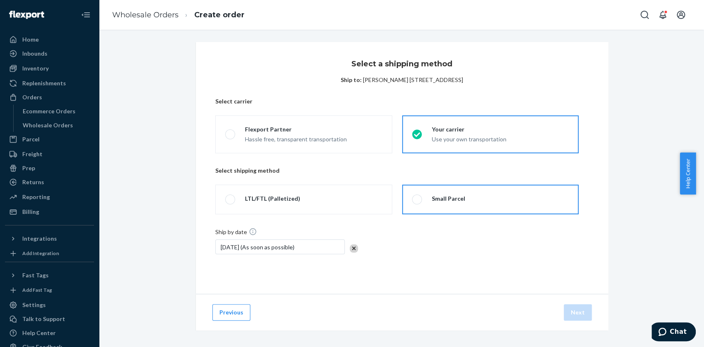
click at [499, 211] on label "Small Parcel" at bounding box center [490, 200] width 176 height 30
click at [417, 202] on input "Small Parcel" at bounding box center [414, 199] width 5 height 5
radio input "true"
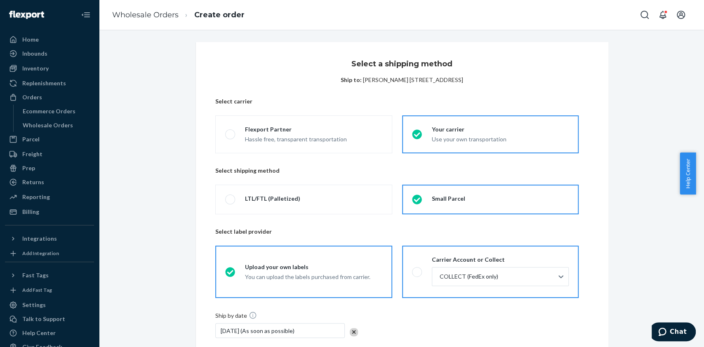
scroll to position [86, 0]
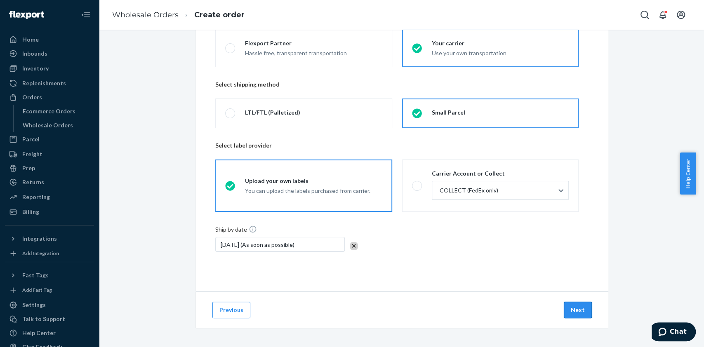
click at [574, 310] on button "Next" at bounding box center [577, 310] width 28 height 16
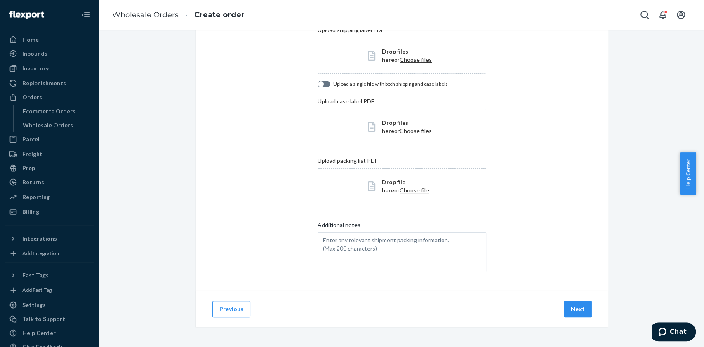
scroll to position [86, 0]
click at [387, 63] on span "Drop files here or Choose files" at bounding box center [409, 56] width 54 height 16
click at [579, 316] on button "Next" at bounding box center [577, 309] width 28 height 16
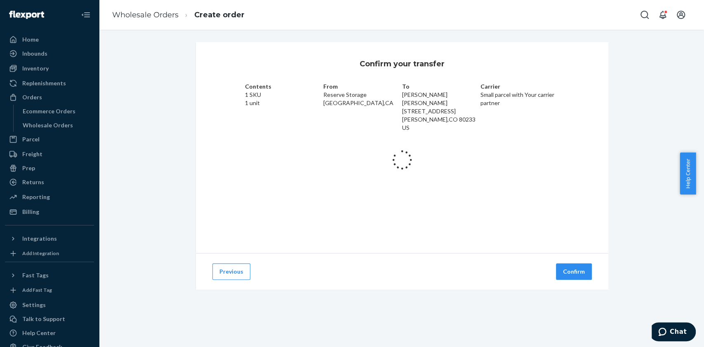
scroll to position [0, 0]
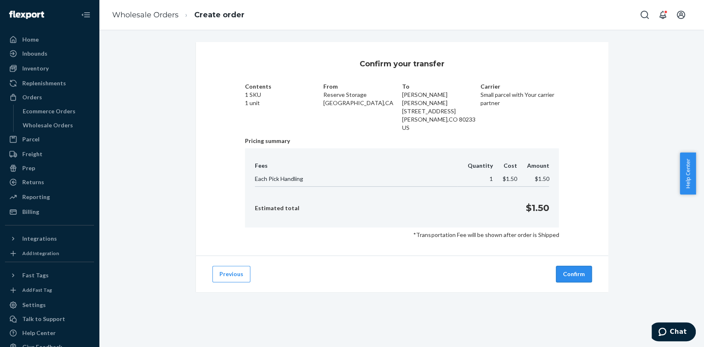
click at [561, 276] on button "Confirm" at bounding box center [574, 274] width 36 height 16
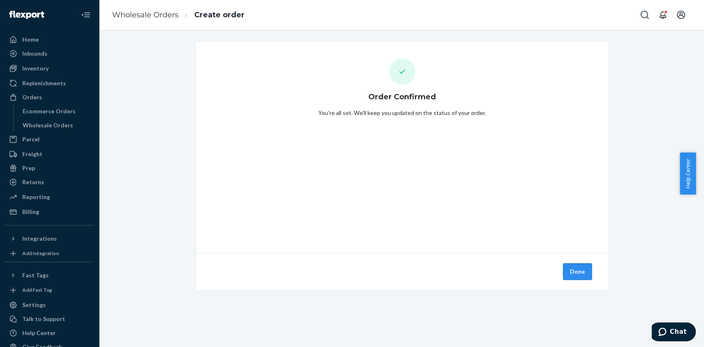
click at [575, 269] on button "Done" at bounding box center [577, 271] width 29 height 16
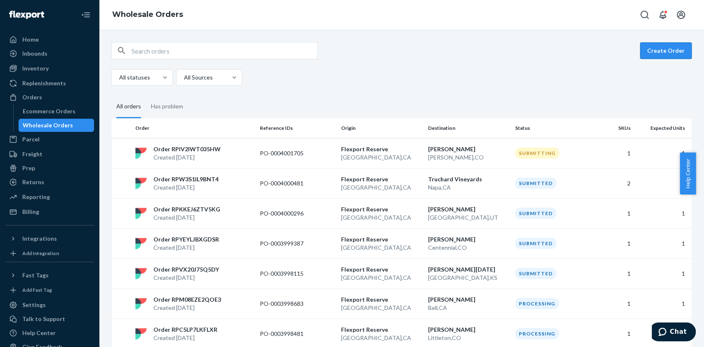
click at [668, 57] on button "Create Order" at bounding box center [666, 50] width 52 height 16
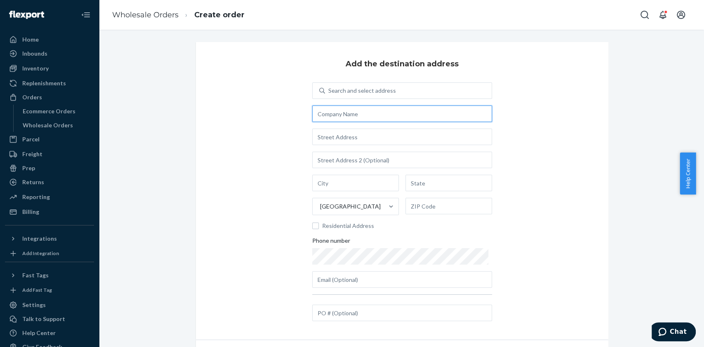
click at [335, 116] on input "text" at bounding box center [402, 114] width 180 height 16
paste input "Albert Rodriguez"
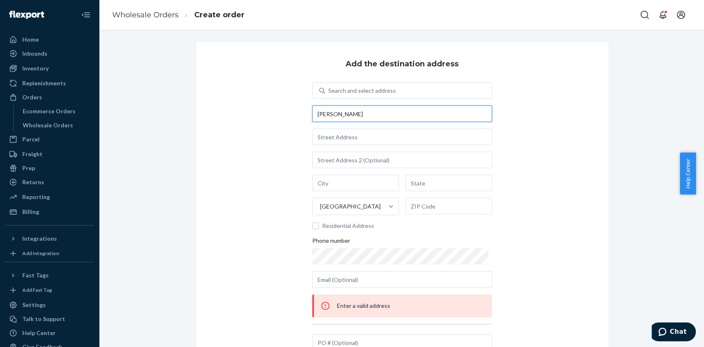
type input "Albert Rodriguez"
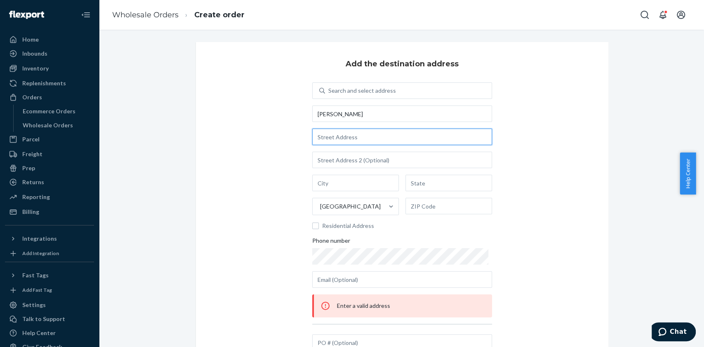
click at [366, 131] on input "text" at bounding box center [402, 137] width 180 height 16
paste input "926 N Frankwood Ave Reedley, CA 93654"
type input "926 N Frankwood Ave"
type input "Reedley"
type input "CA"
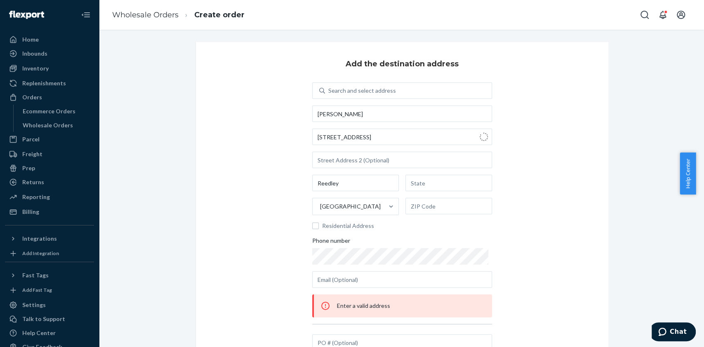
type input "93654"
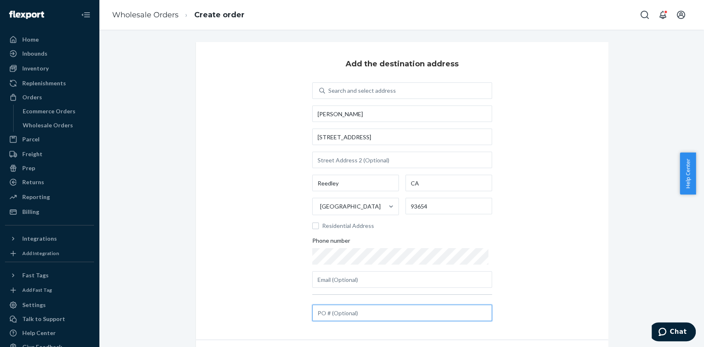
click at [350, 315] on input "text" at bounding box center [402, 313] width 180 height 16
paste input "PO-0004001738"
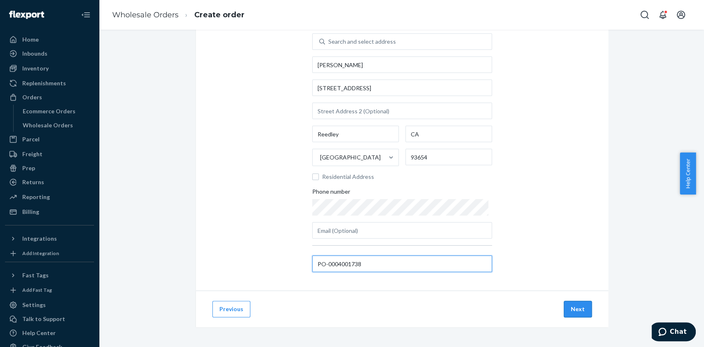
type input "PO-0004001738"
click at [577, 309] on button "Next" at bounding box center [577, 309] width 28 height 16
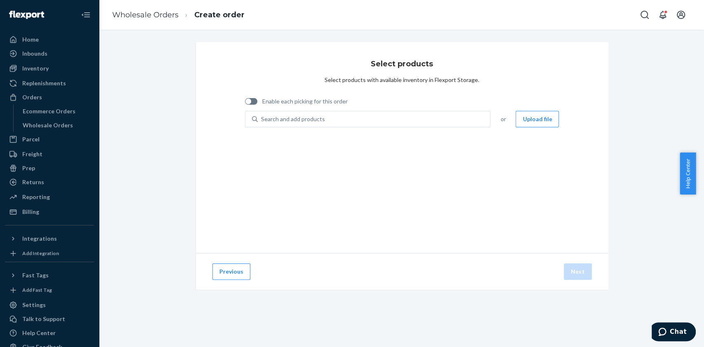
scroll to position [0, 0]
click at [268, 101] on span "Enable each picking for this order" at bounding box center [304, 101] width 85 height 8
click at [245, 104] on input "Enable each picking for this order" at bounding box center [244, 104] width 0 height 0
checkbox input "true"
click at [285, 116] on div "Search and add products" at bounding box center [293, 119] width 64 height 8
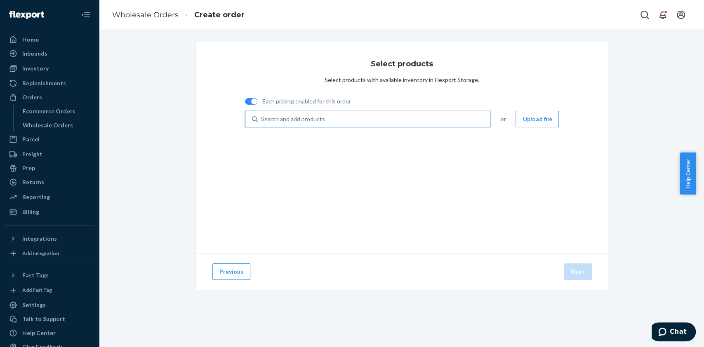
click at [262, 116] on input "0 results available. Use Up and Down to choose options, press Enter to select t…" at bounding box center [261, 119] width 1 height 8
type input "scd03k"
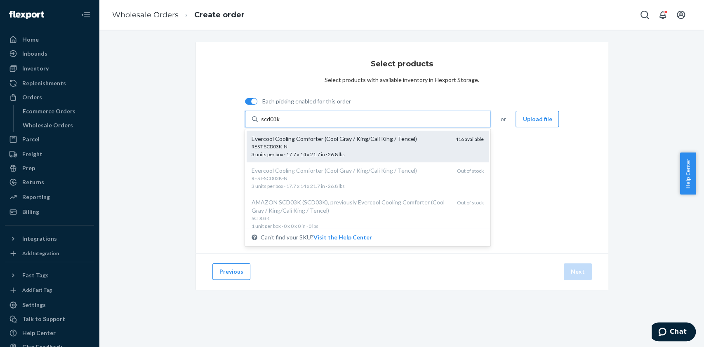
click at [298, 143] on div "Evercool Cooling Comforter (Cool Gray / King/Cali King / Tencel)" at bounding box center [349, 139] width 197 height 8
click at [280, 123] on input "scd03k" at bounding box center [270, 119] width 19 height 8
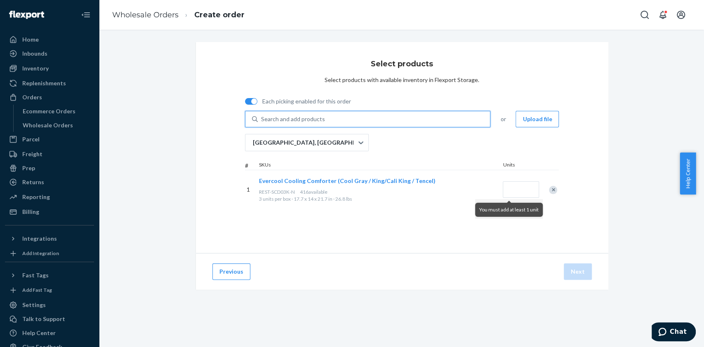
click at [296, 116] on div "Search and add products" at bounding box center [293, 119] width 64 height 8
click at [262, 116] on input "0 results available. Use Up and Down to choose options, press Enter to select t…" at bounding box center [261, 119] width 1 height 8
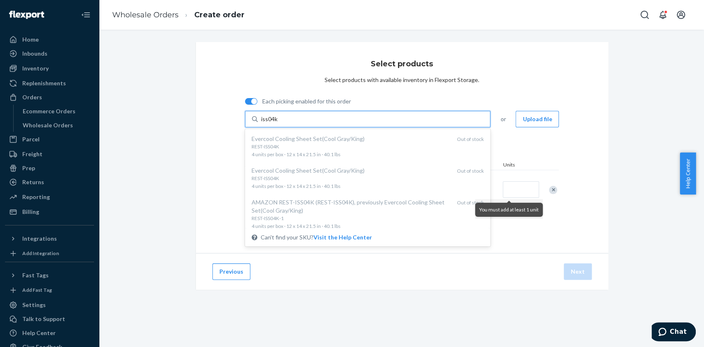
type input "iss04k"
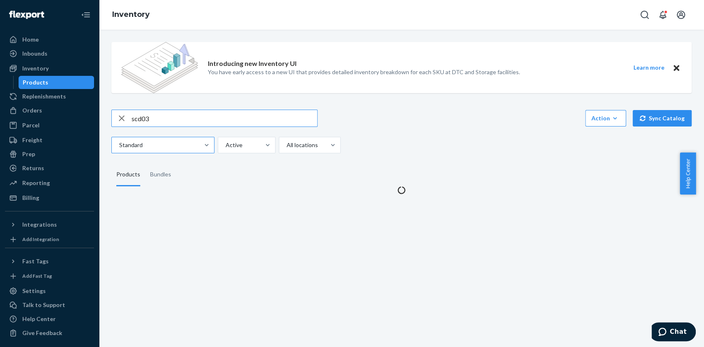
type input "scd03"
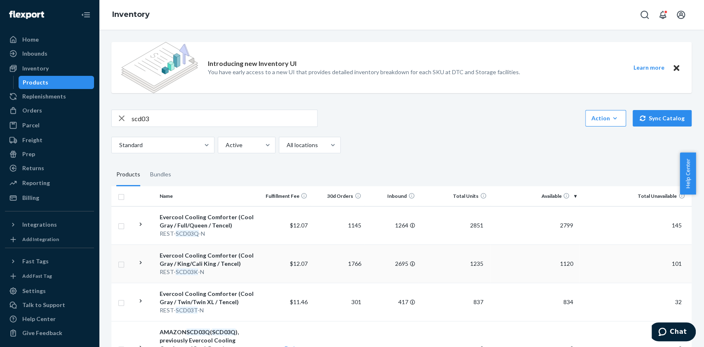
click at [202, 265] on div "Evercool Cooling Comforter (Cool Gray / King/Cali King / Tencel)" at bounding box center [207, 259] width 94 height 16
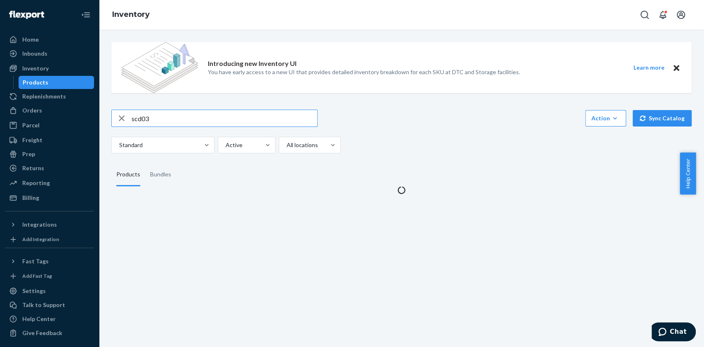
click at [181, 114] on input "scd03" at bounding box center [223, 118] width 185 height 16
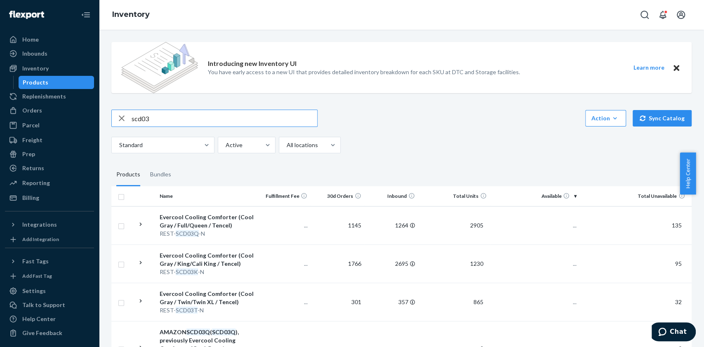
click at [181, 114] on input "scd03" at bounding box center [223, 118] width 185 height 16
type input "iss02"
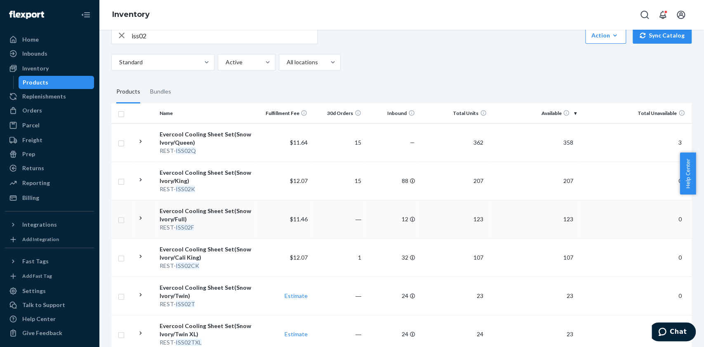
scroll to position [85, 0]
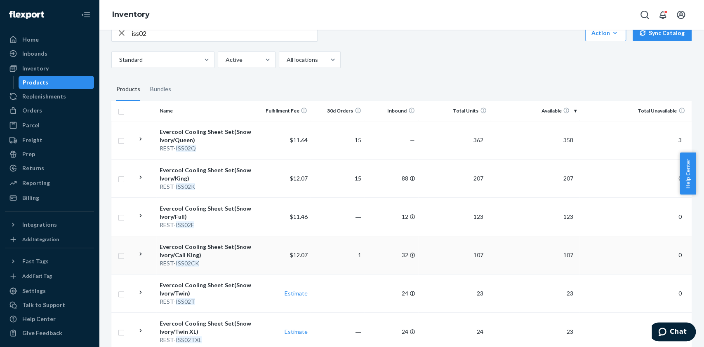
click at [221, 256] on div "Evercool Cooling Sheet Set(Snow Ivory/Cali King)" at bounding box center [207, 251] width 94 height 16
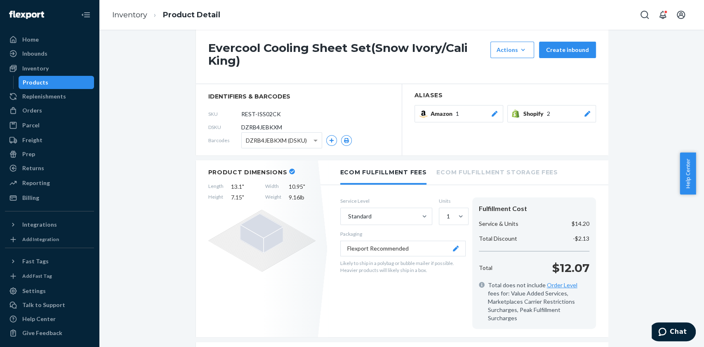
scroll to position [79, 0]
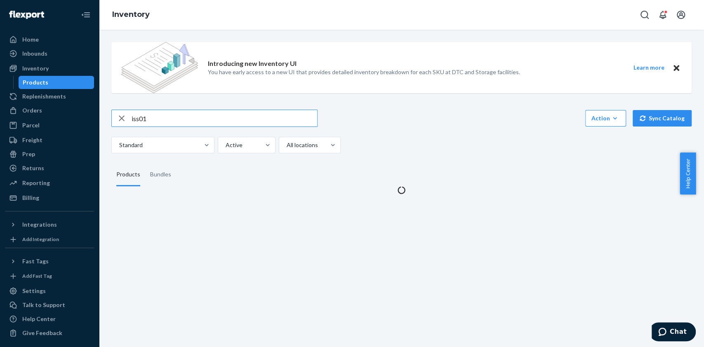
type input "iss01"
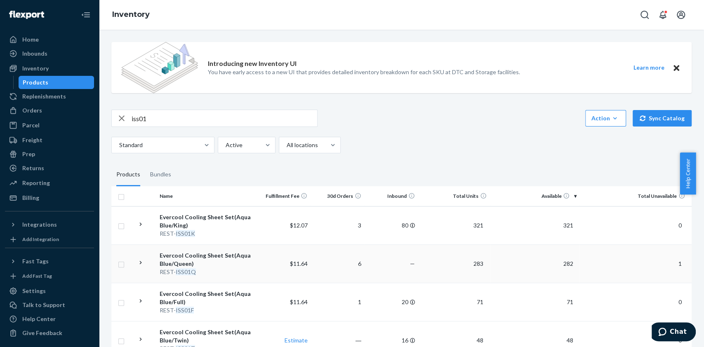
click at [218, 270] on div "REST- ISS01Q" at bounding box center [207, 272] width 94 height 8
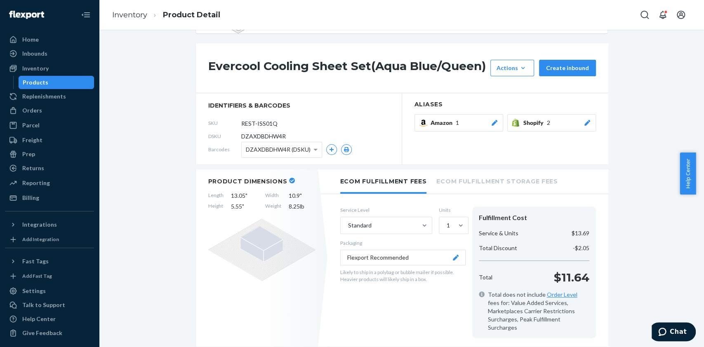
scroll to position [63, 0]
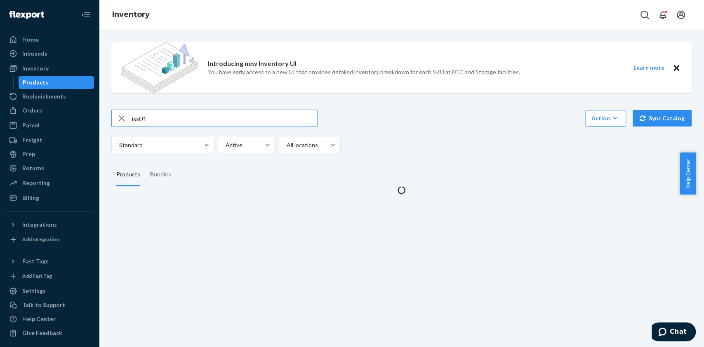
click at [182, 125] on input "iss01" at bounding box center [223, 118] width 185 height 16
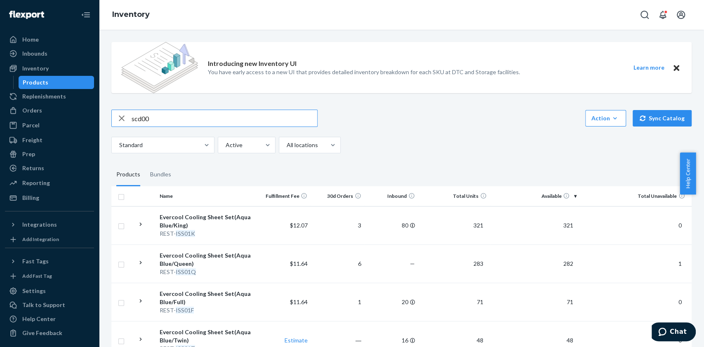
type input "scd00"
click at [213, 268] on div "REST- SCD00Q -N" at bounding box center [207, 272] width 94 height 8
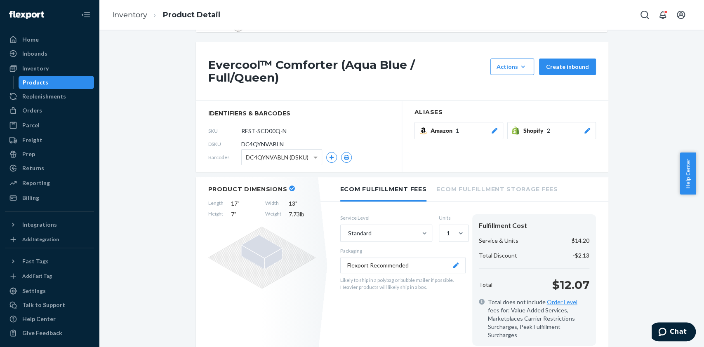
scroll to position [61, 0]
click at [274, 259] on icon at bounding box center [261, 257] width 107 height 62
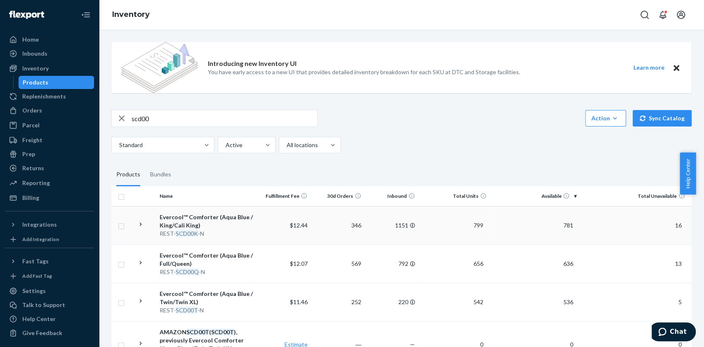
click at [205, 230] on div "REST- SCD00K -N" at bounding box center [207, 234] width 94 height 8
